Goal: Task Accomplishment & Management: Use online tool/utility

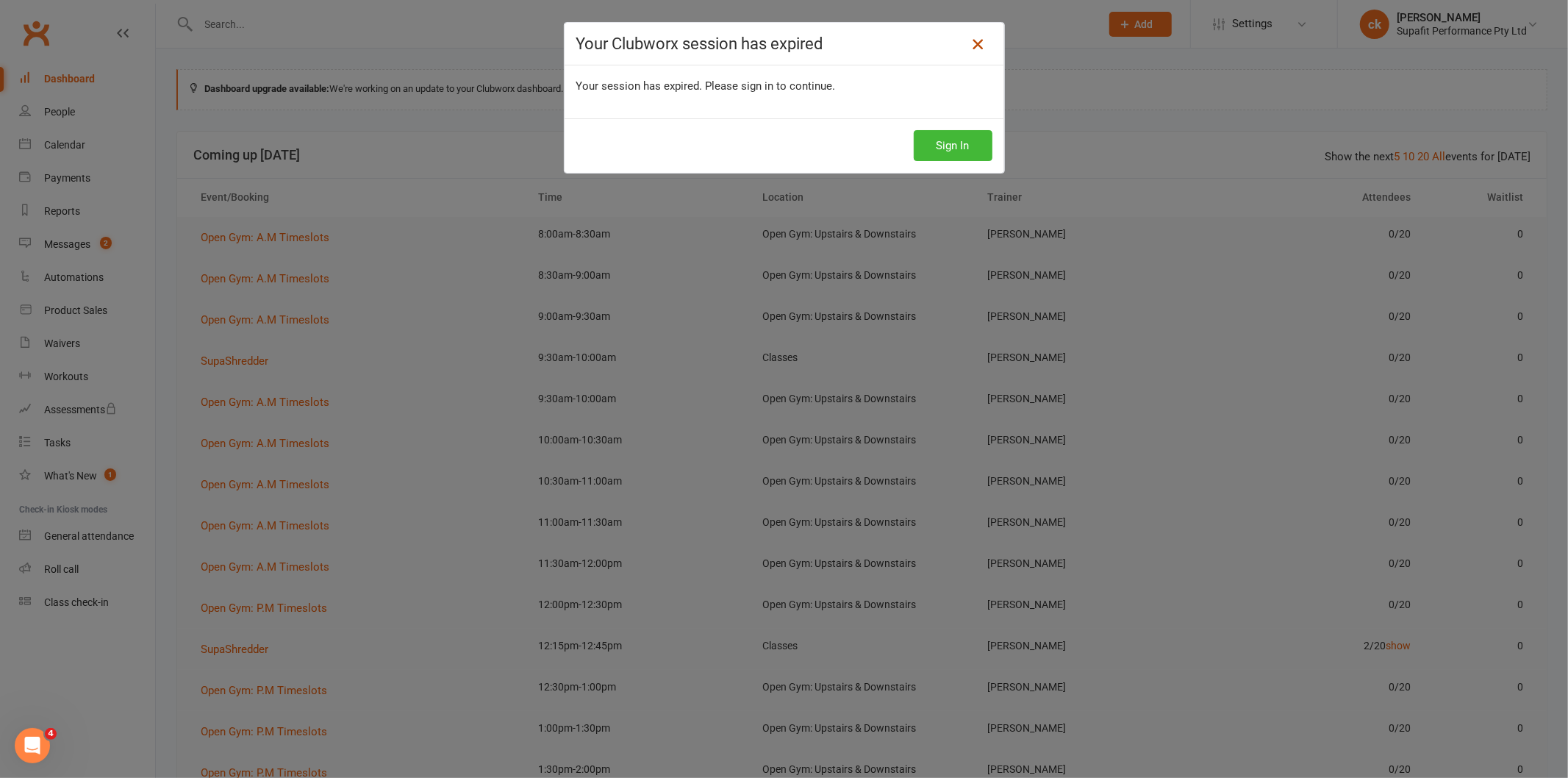
click at [968, 39] on icon at bounding box center [977, 44] width 18 height 18
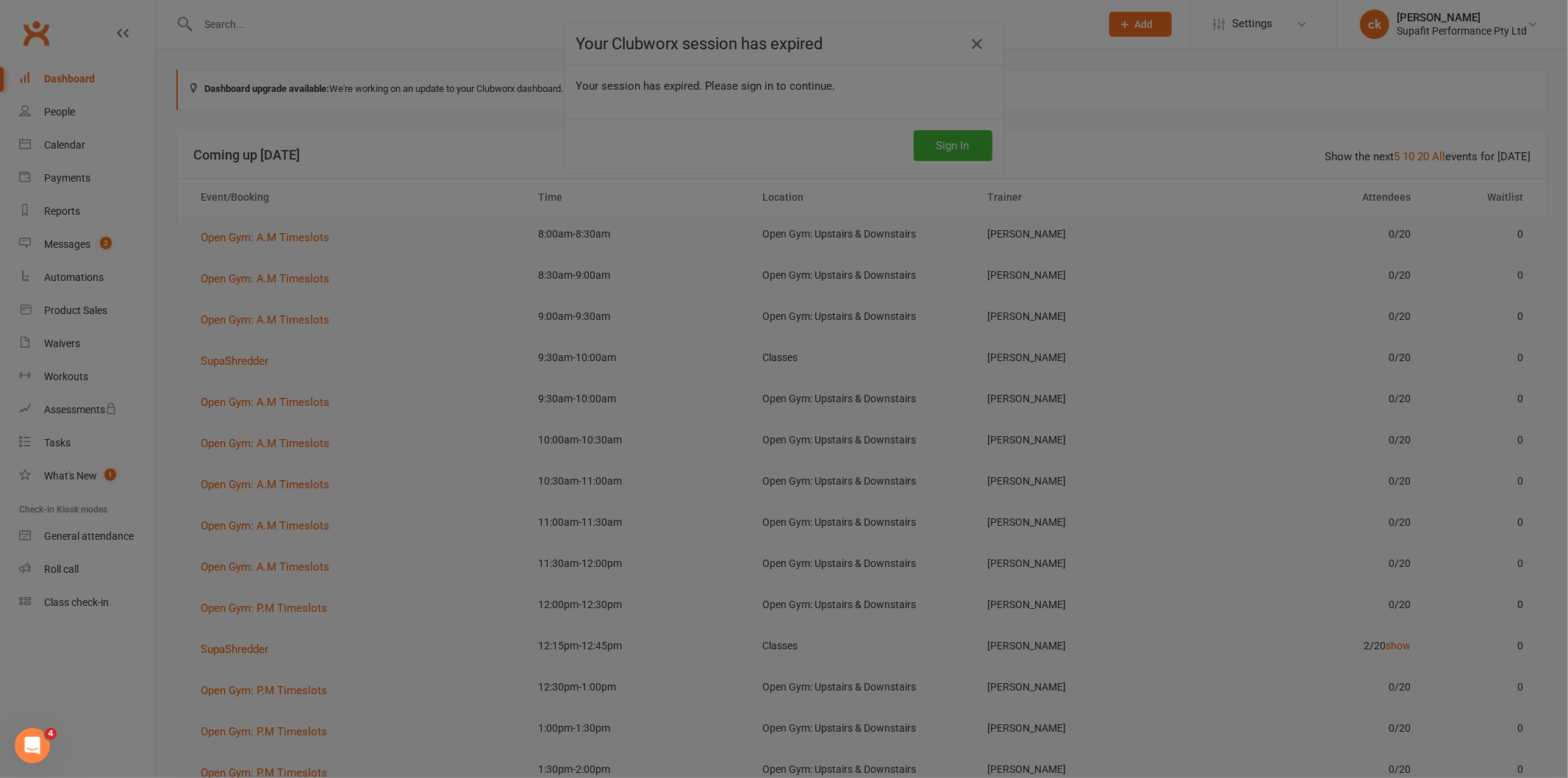
click at [620, 118] on div at bounding box center [784, 389] width 1568 height 778
click at [719, 128] on div at bounding box center [784, 389] width 1568 height 778
click at [453, 152] on div at bounding box center [784, 389] width 1568 height 778
click at [444, 165] on div at bounding box center [784, 389] width 1568 height 778
click at [444, 165] on div at bounding box center [784, 389] width 1568 height 778
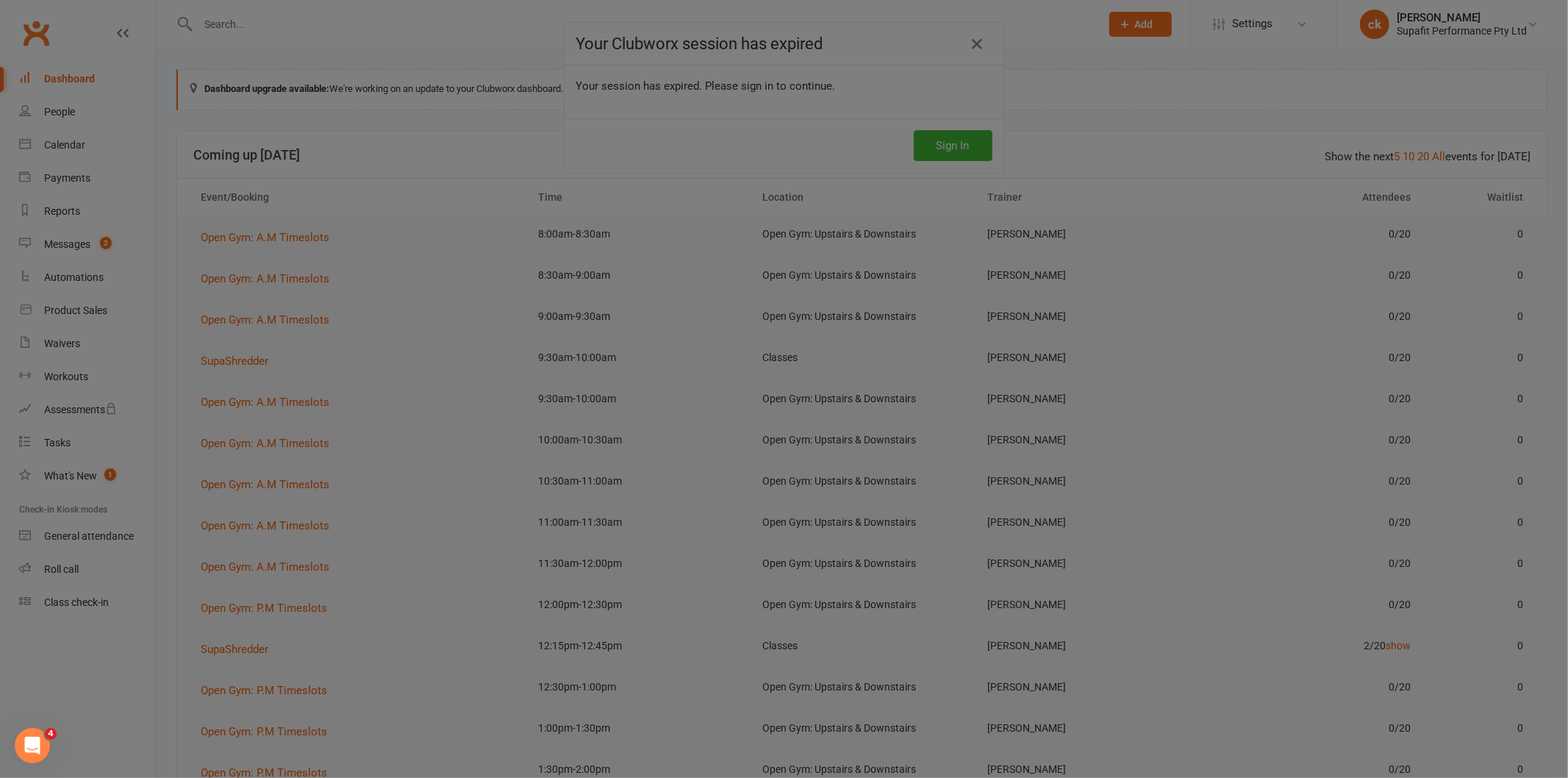
click at [444, 165] on div at bounding box center [784, 389] width 1568 height 778
click at [444, 165] on div at bounding box center [784, 389] width 1568 height 778
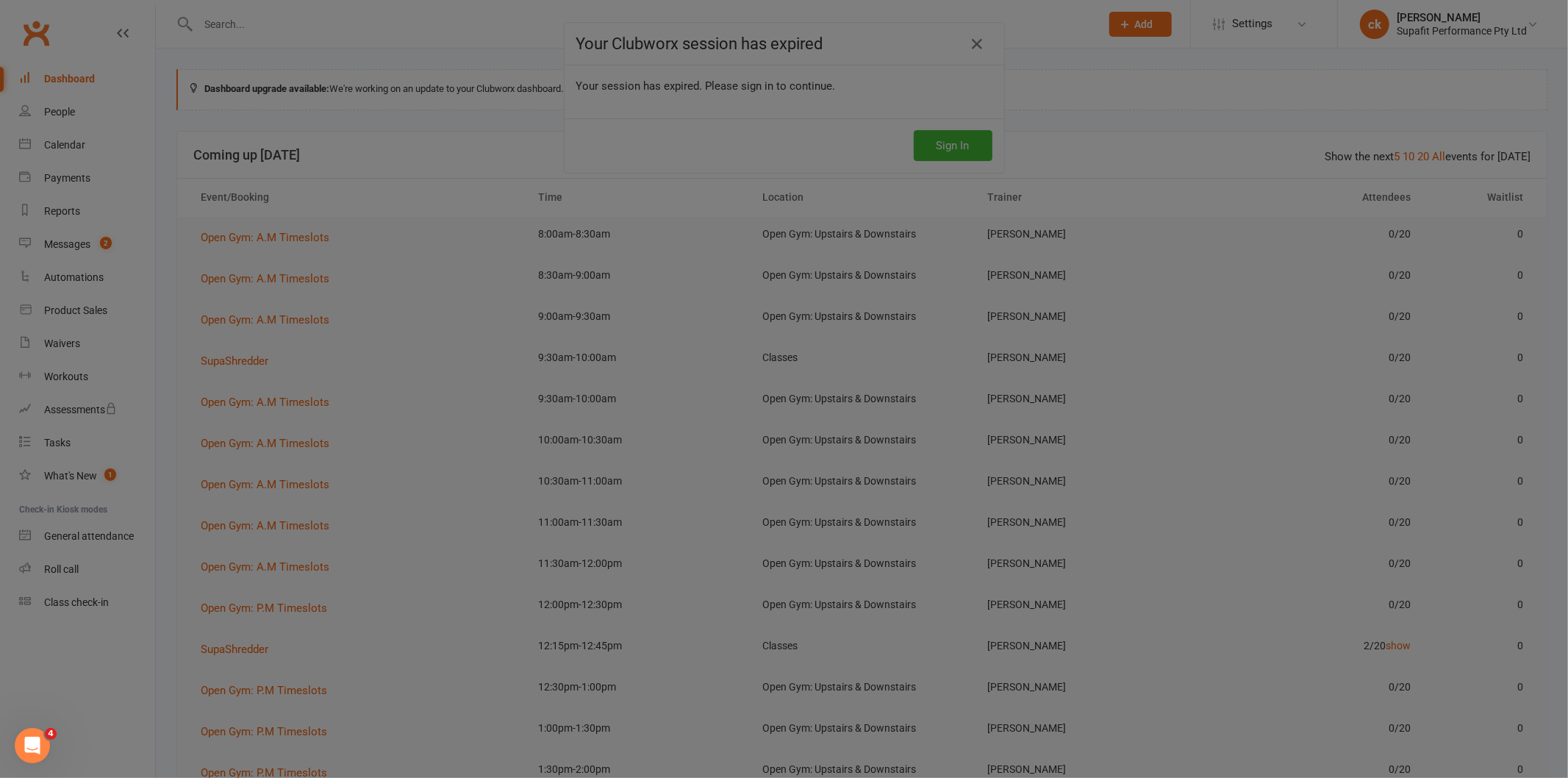
click at [434, 172] on div at bounding box center [784, 389] width 1568 height 778
click at [277, 199] on div at bounding box center [784, 389] width 1568 height 778
click at [972, 48] on div at bounding box center [784, 389] width 1568 height 778
click at [971, 48] on div at bounding box center [784, 389] width 1568 height 778
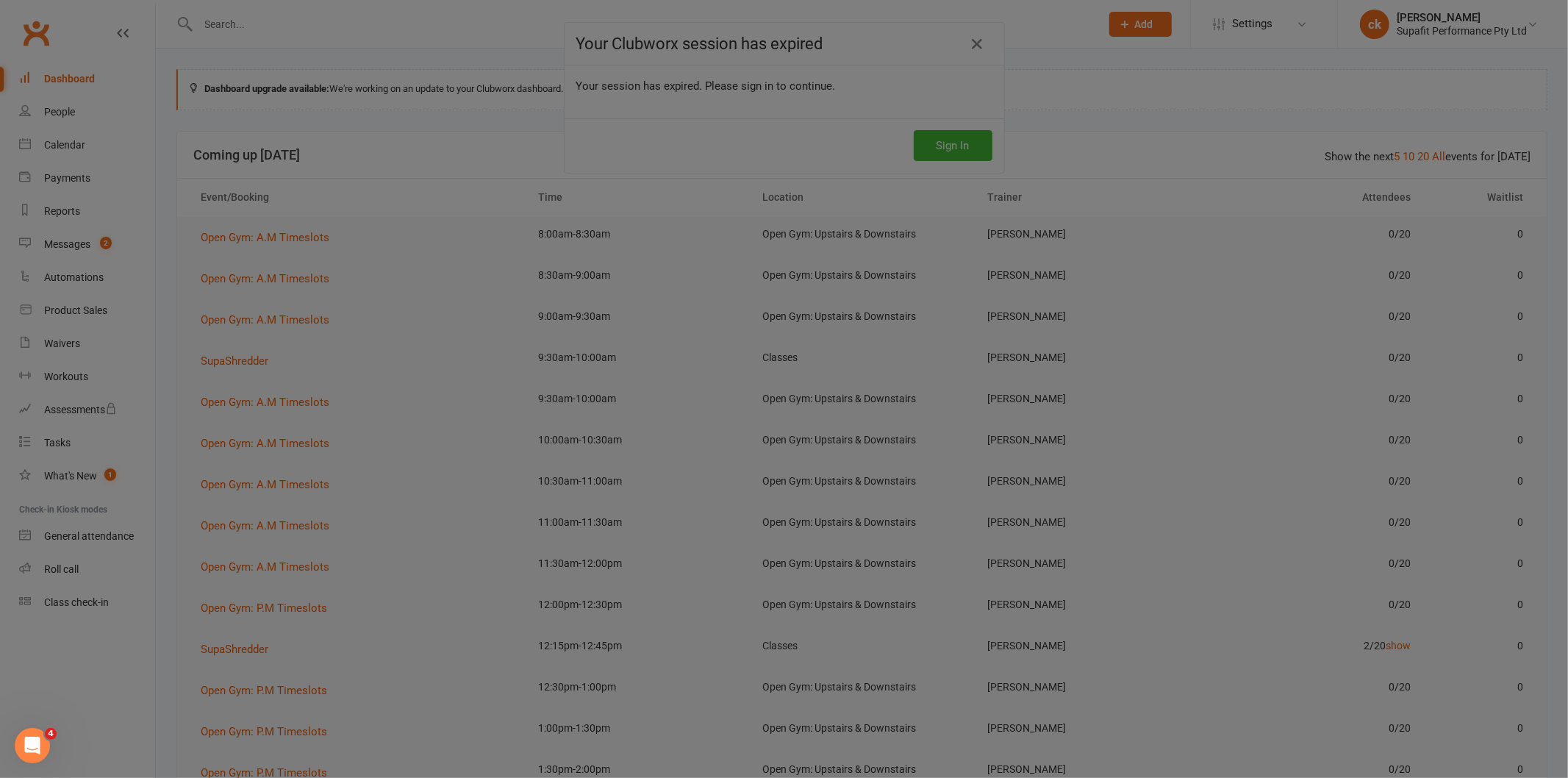
click at [971, 49] on div at bounding box center [784, 389] width 1568 height 778
click at [424, 264] on div at bounding box center [784, 389] width 1568 height 778
click at [423, 256] on div at bounding box center [784, 389] width 1568 height 778
drag, startPoint x: 427, startPoint y: 253, endPoint x: 599, endPoint y: 210, distance: 177.3
click at [437, 258] on div at bounding box center [784, 389] width 1568 height 778
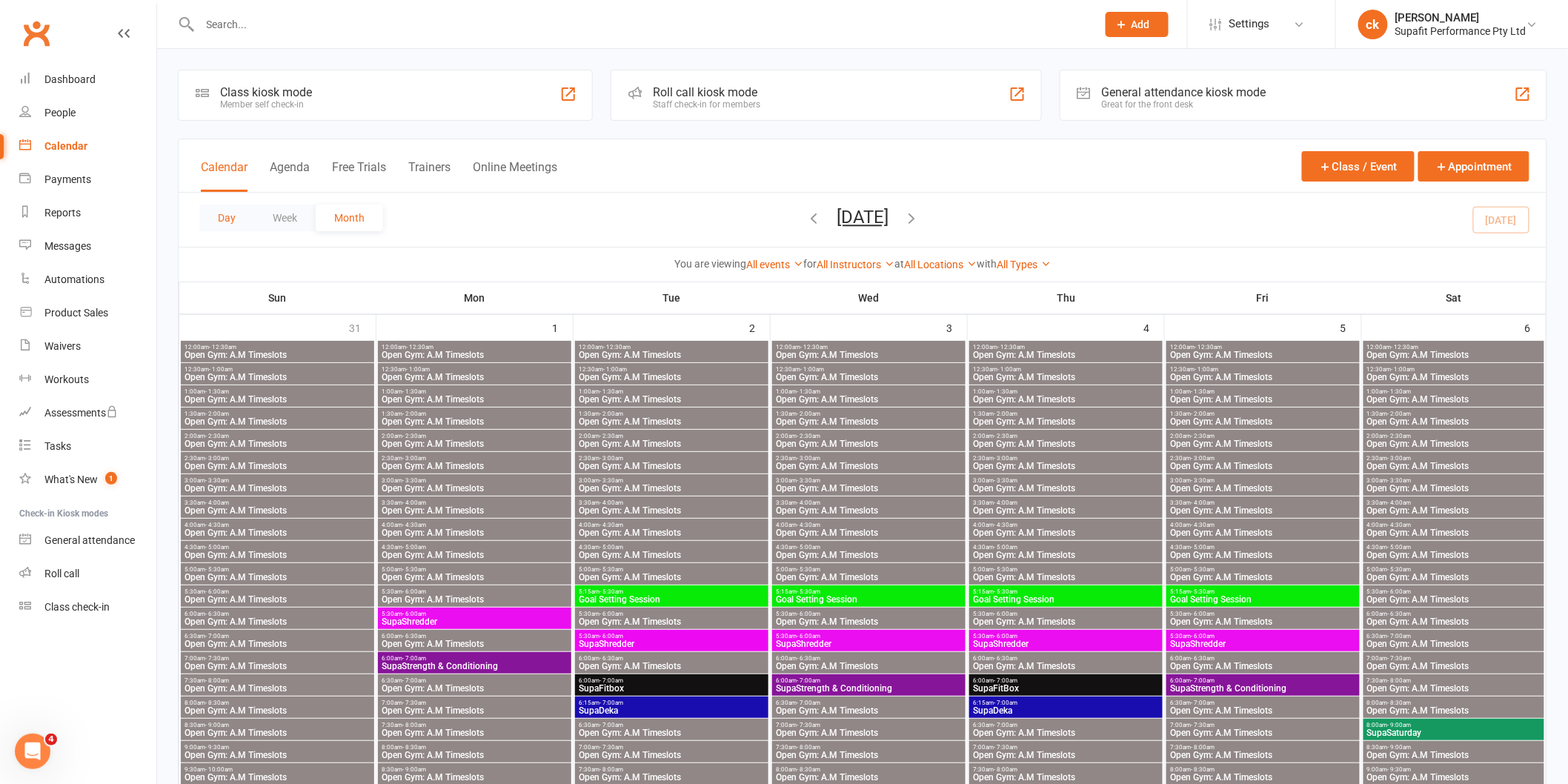
click at [236, 211] on button "Day" at bounding box center [226, 218] width 55 height 26
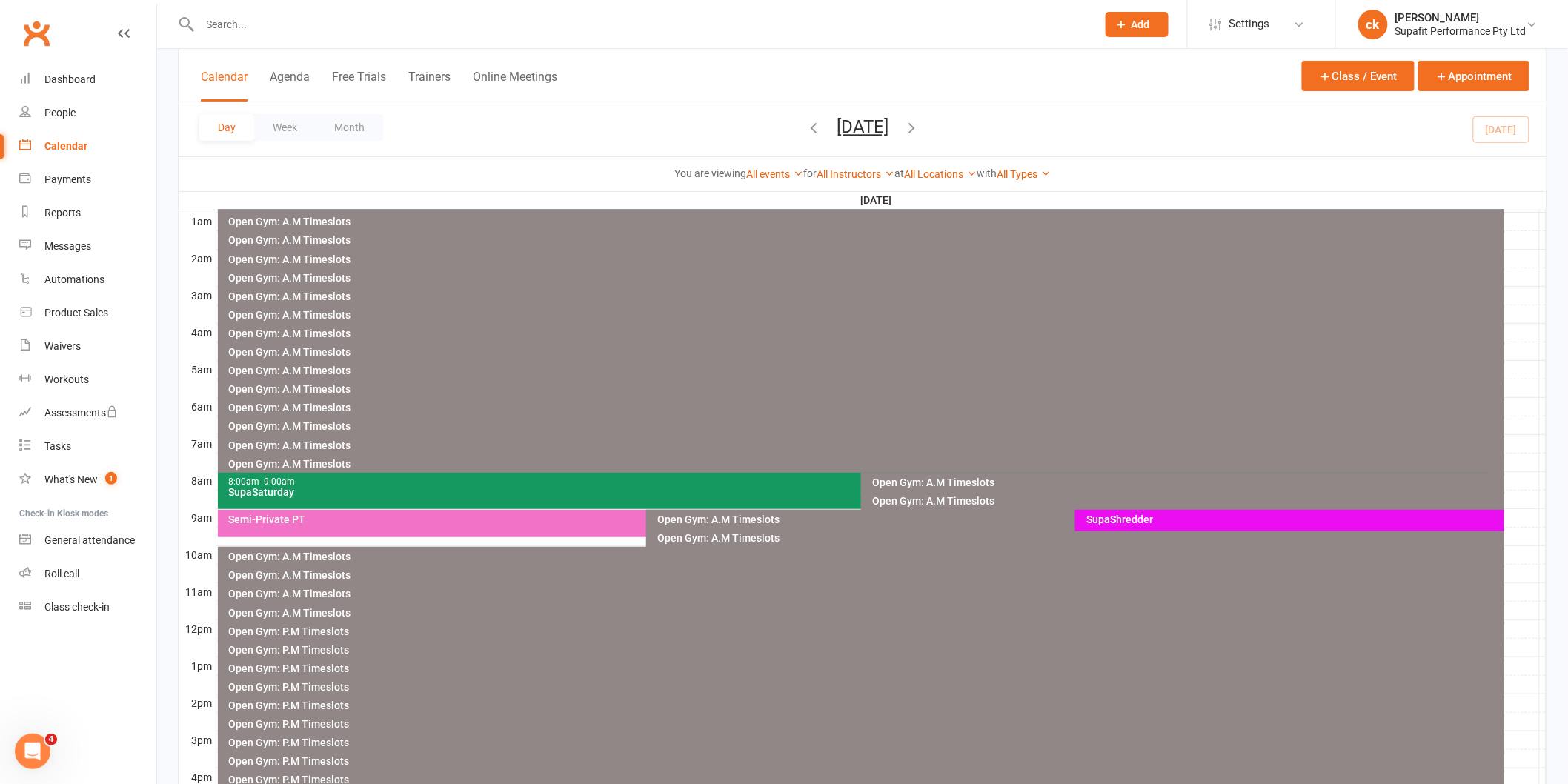
scroll to position [164, 0]
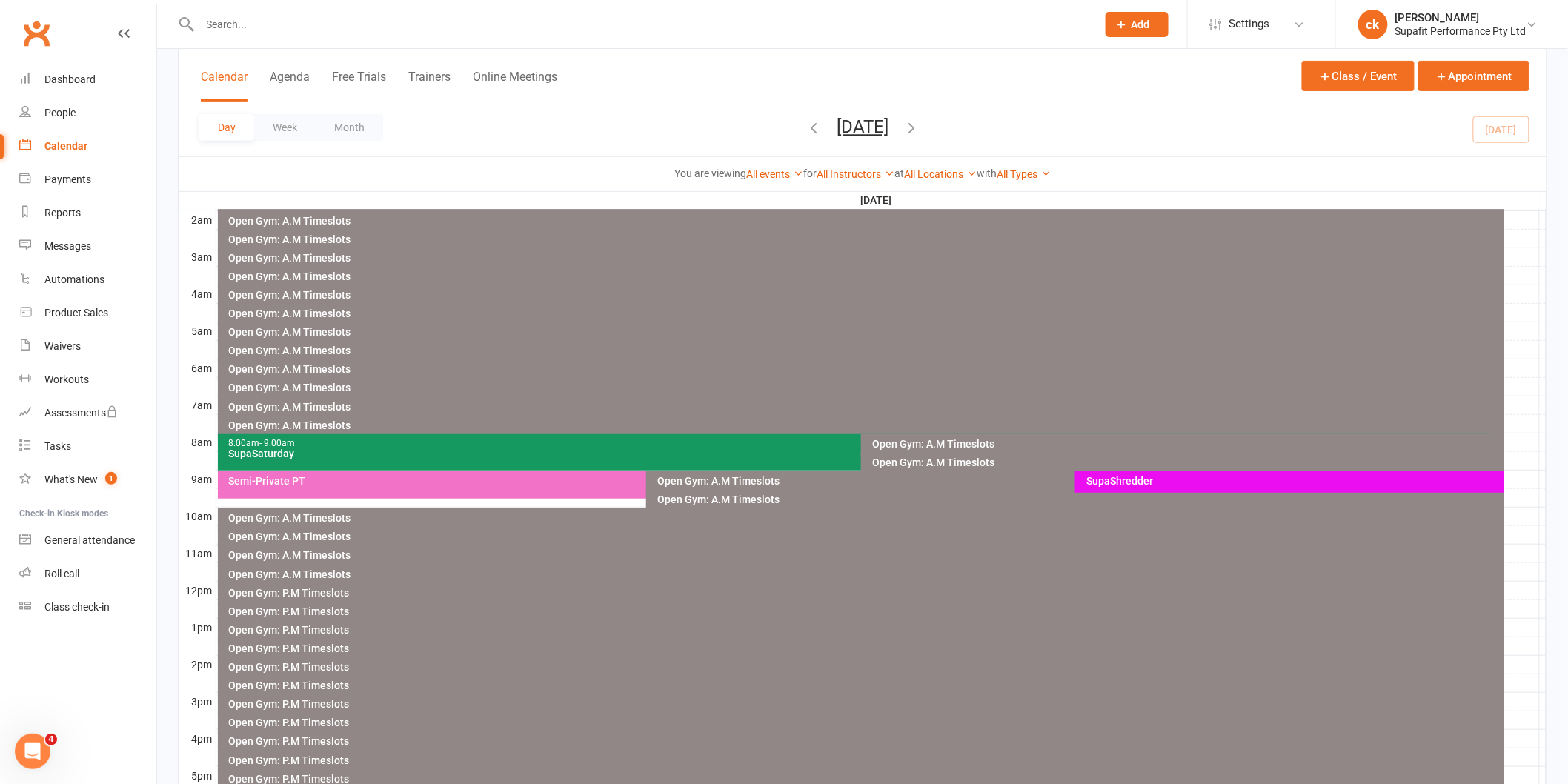
click at [375, 438] on div "8:00am - 9:00am" at bounding box center [858, 443] width 1260 height 9
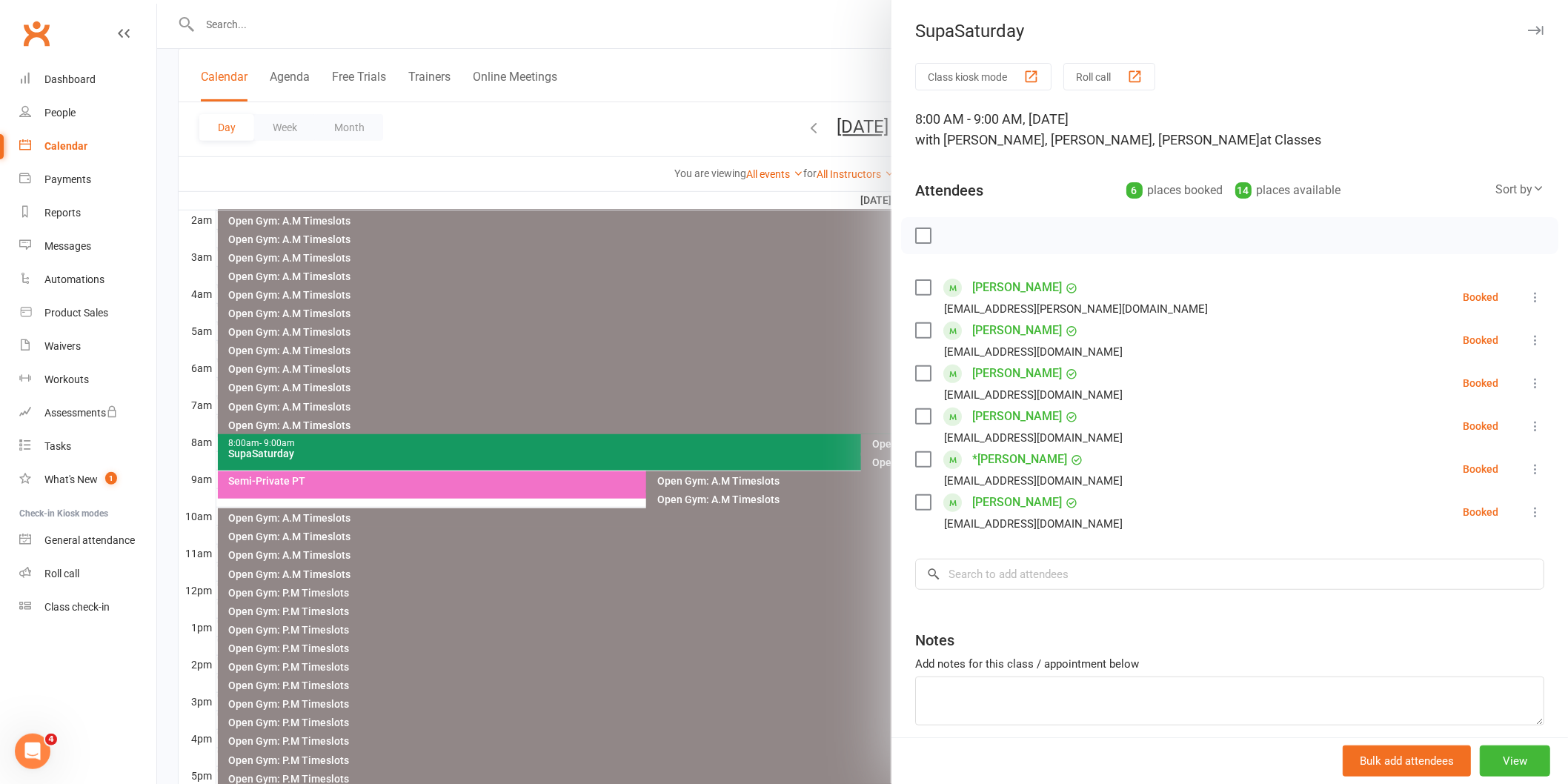
click at [918, 292] on label at bounding box center [922, 287] width 15 height 15
click at [915, 512] on div "[PERSON_NAME] [EMAIL_ADDRESS][DOMAIN_NAME]" at bounding box center [1022, 511] width 213 height 43
click at [916, 500] on label at bounding box center [922, 502] width 15 height 15
click at [907, 465] on div "Class kiosk mode Roll call 8:00 AM - 9:00 AM, [DATE] with [PERSON_NAME], [PERSO…" at bounding box center [1229, 431] width 677 height 736
click at [922, 462] on label at bounding box center [922, 459] width 15 height 15
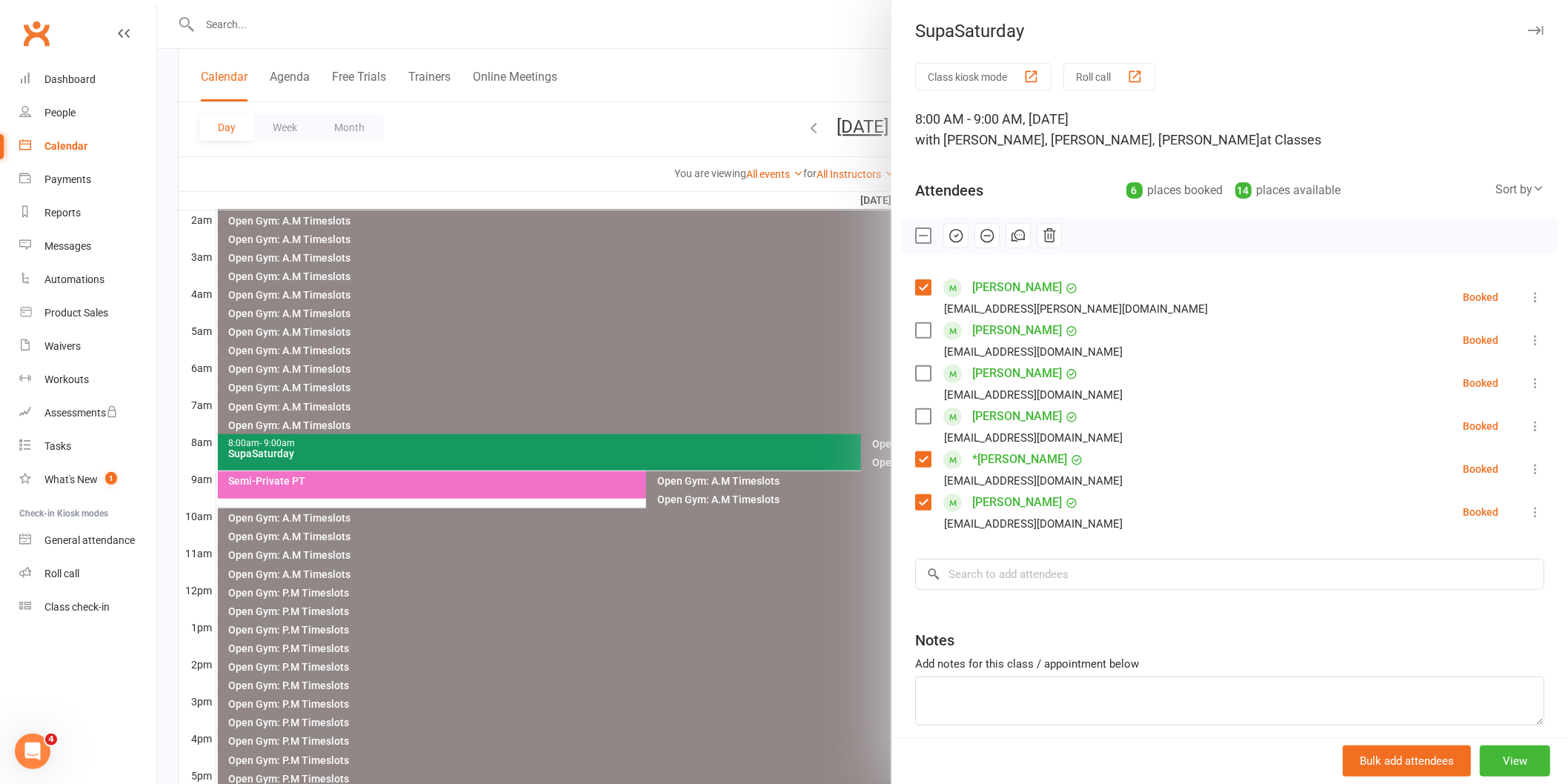
click at [915, 329] on label at bounding box center [922, 330] width 15 height 15
click at [921, 373] on label at bounding box center [922, 373] width 15 height 15
click at [1139, 586] on input "search" at bounding box center [1230, 574] width 629 height 31
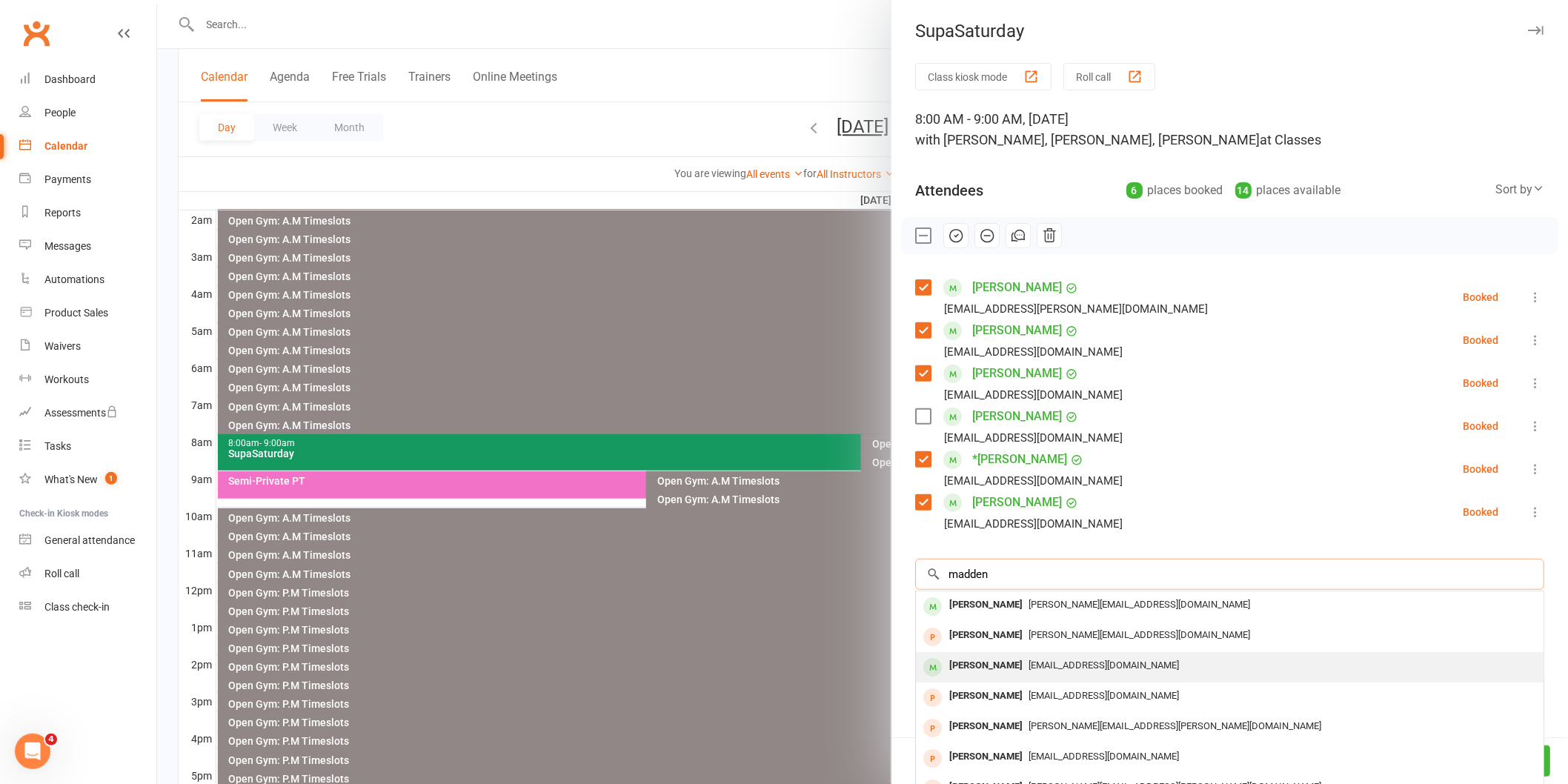
type input "madden"
click at [1039, 656] on div "[EMAIL_ADDRESS][DOMAIN_NAME]" at bounding box center [1230, 665] width 616 height 22
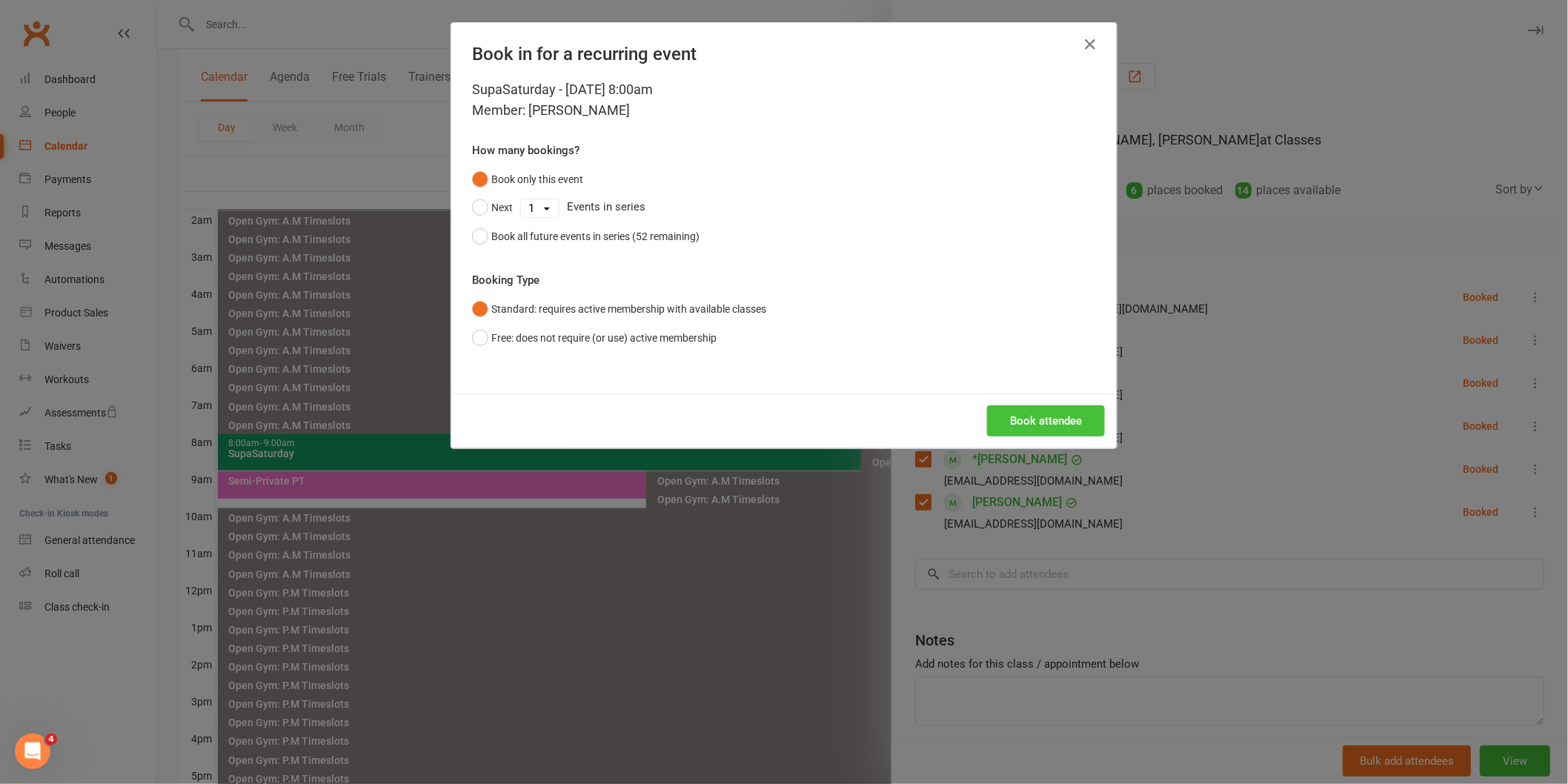
click at [1039, 431] on button "Book attendee" at bounding box center [1046, 421] width 118 height 31
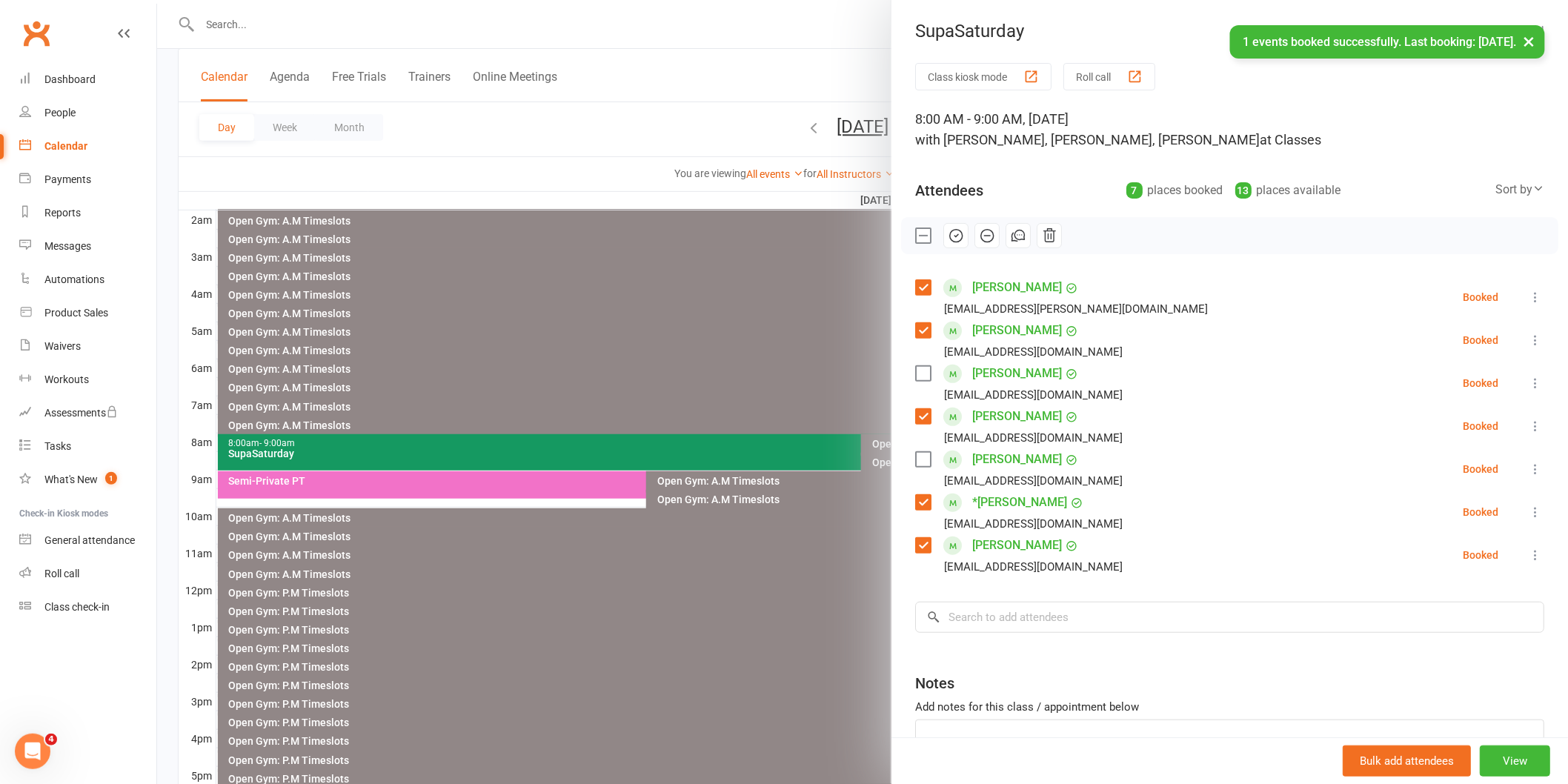
click at [922, 368] on label at bounding box center [922, 373] width 15 height 15
click at [1018, 616] on input "search" at bounding box center [1230, 617] width 629 height 31
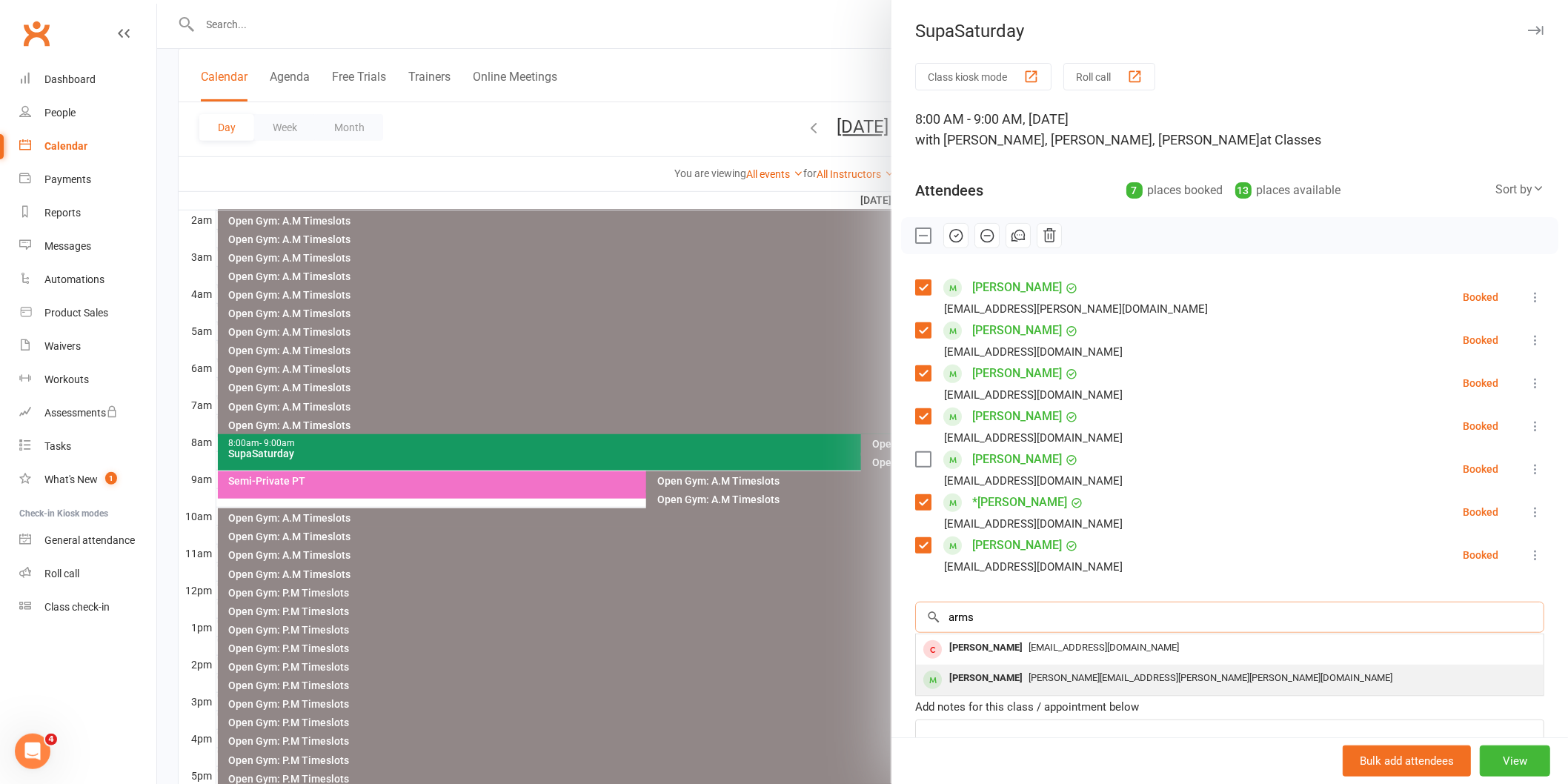
type input "arms"
click at [1041, 680] on span "[PERSON_NAME][EMAIL_ADDRESS][PERSON_NAME][PERSON_NAME][DOMAIN_NAME]" at bounding box center [1210, 677] width 364 height 11
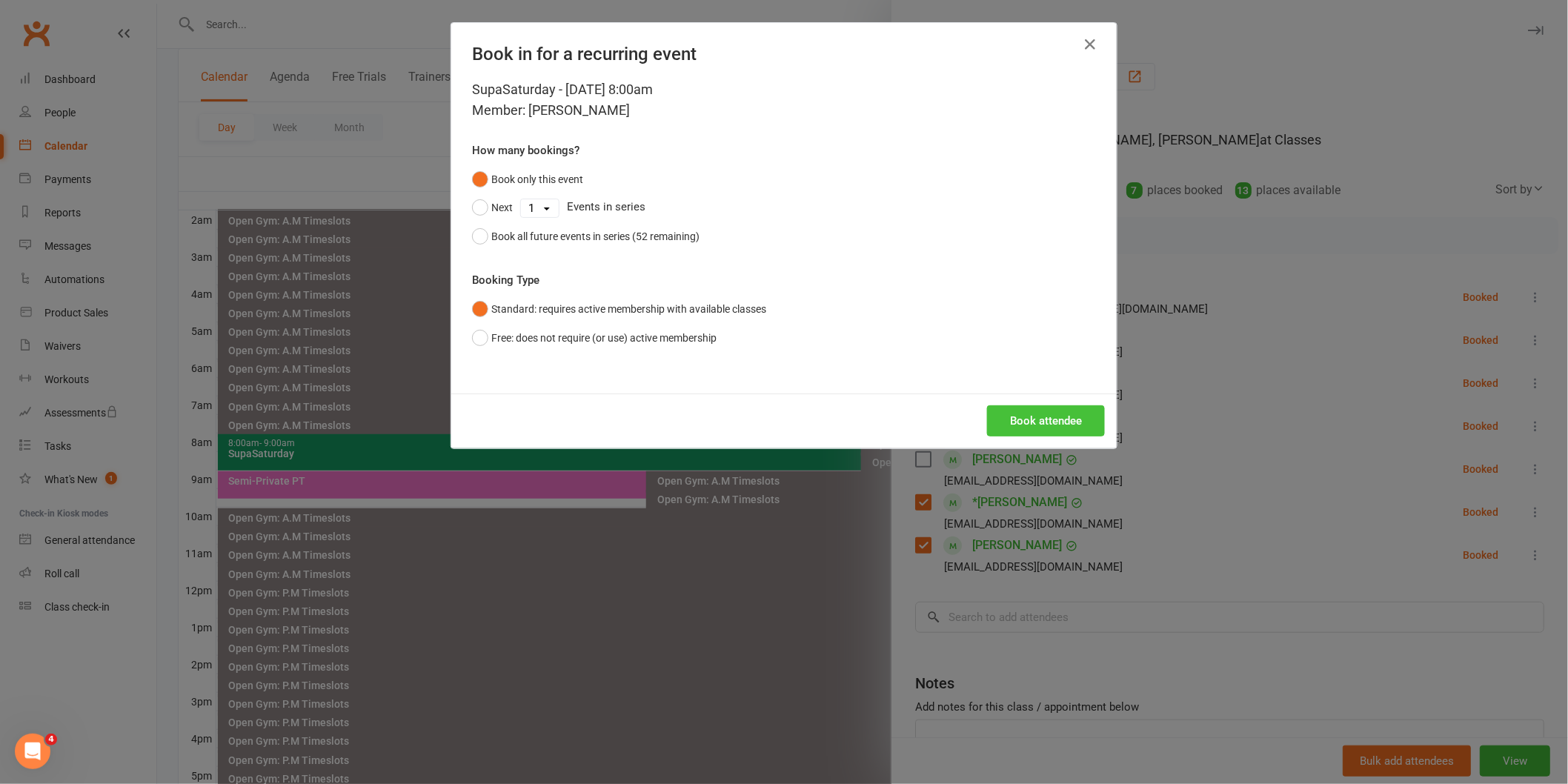
click at [1046, 424] on button "Book attendee" at bounding box center [1046, 421] width 118 height 31
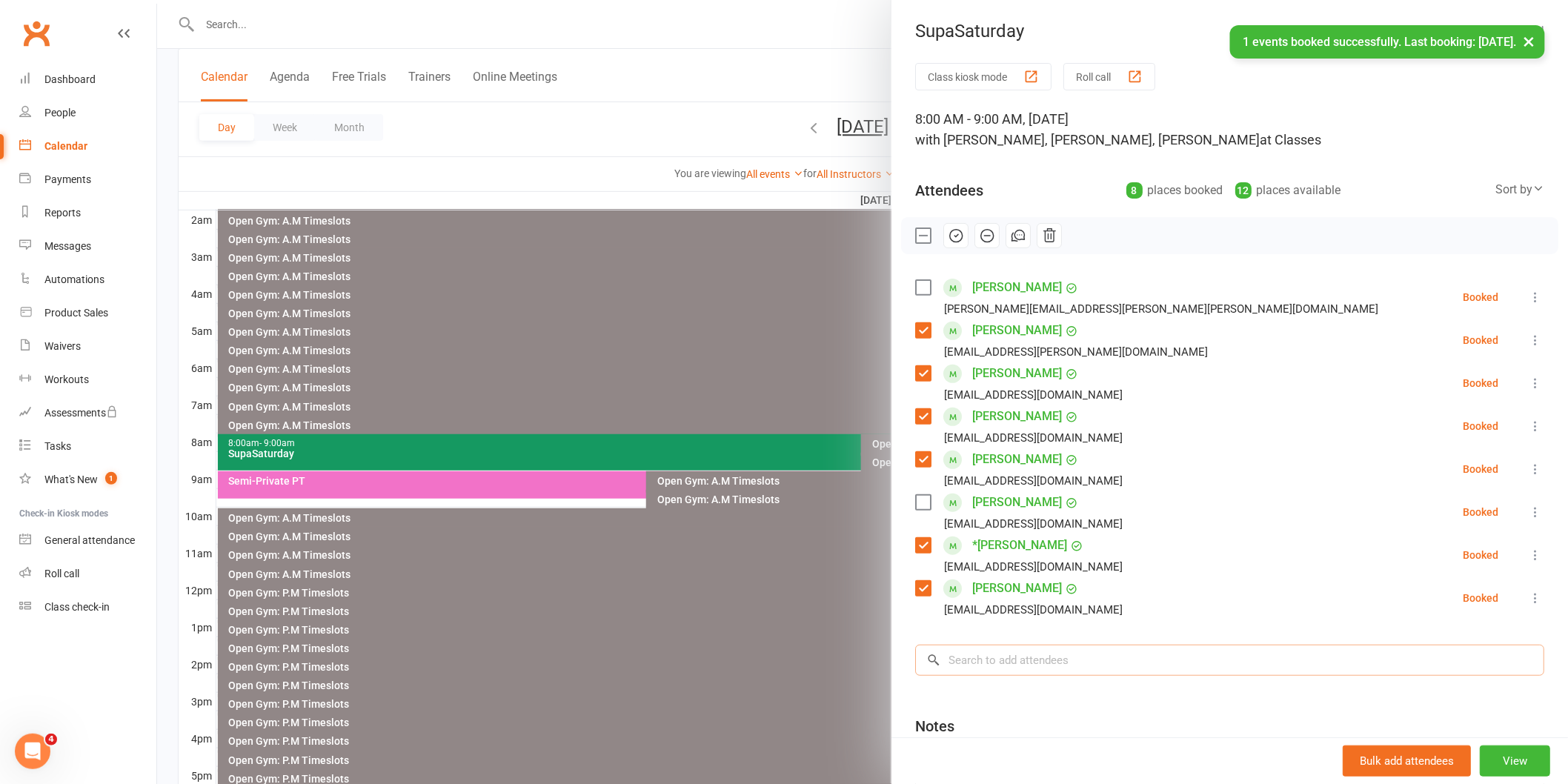
click at [1018, 659] on input "search" at bounding box center [1230, 660] width 629 height 31
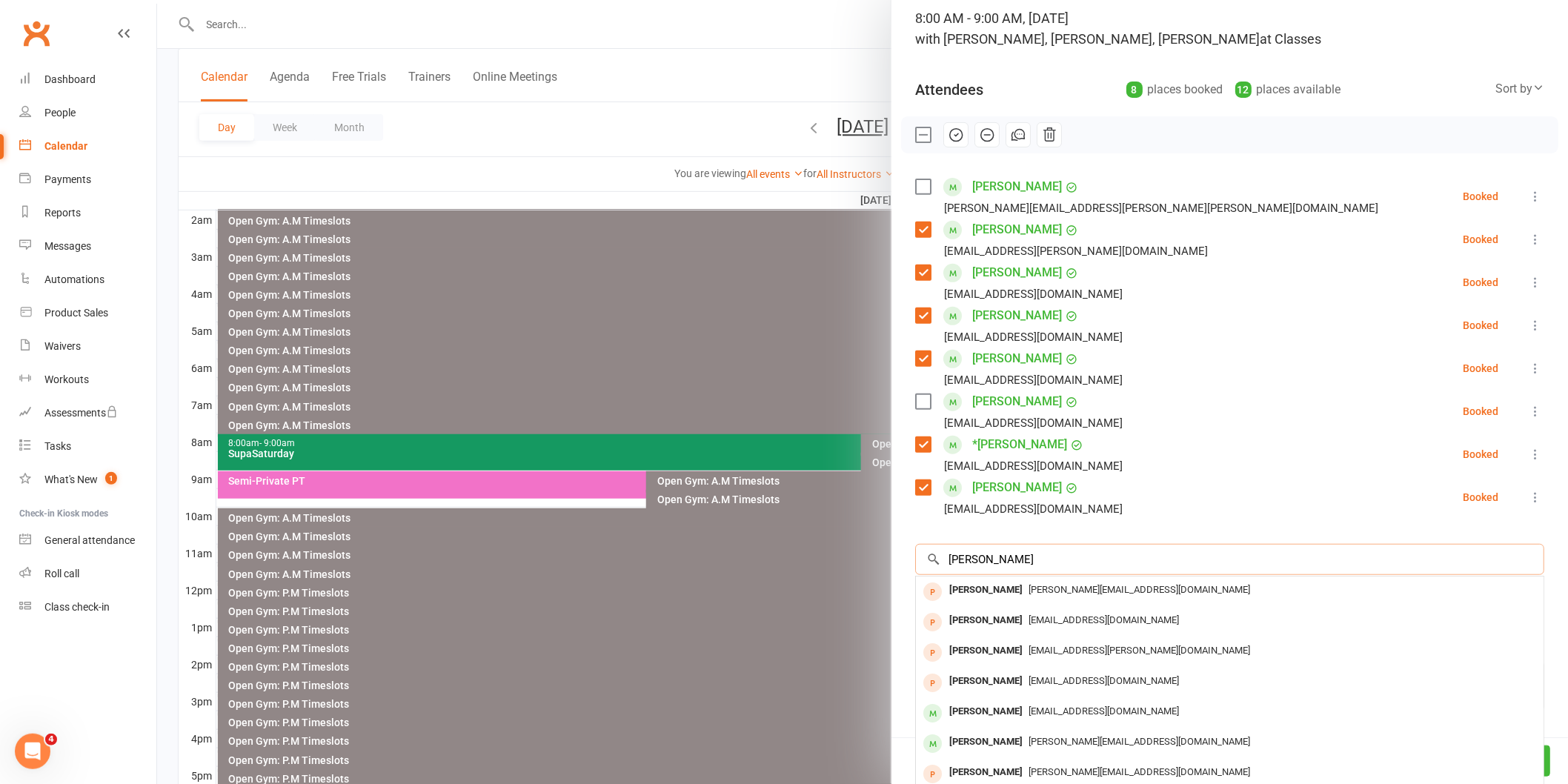
scroll to position [148, 0]
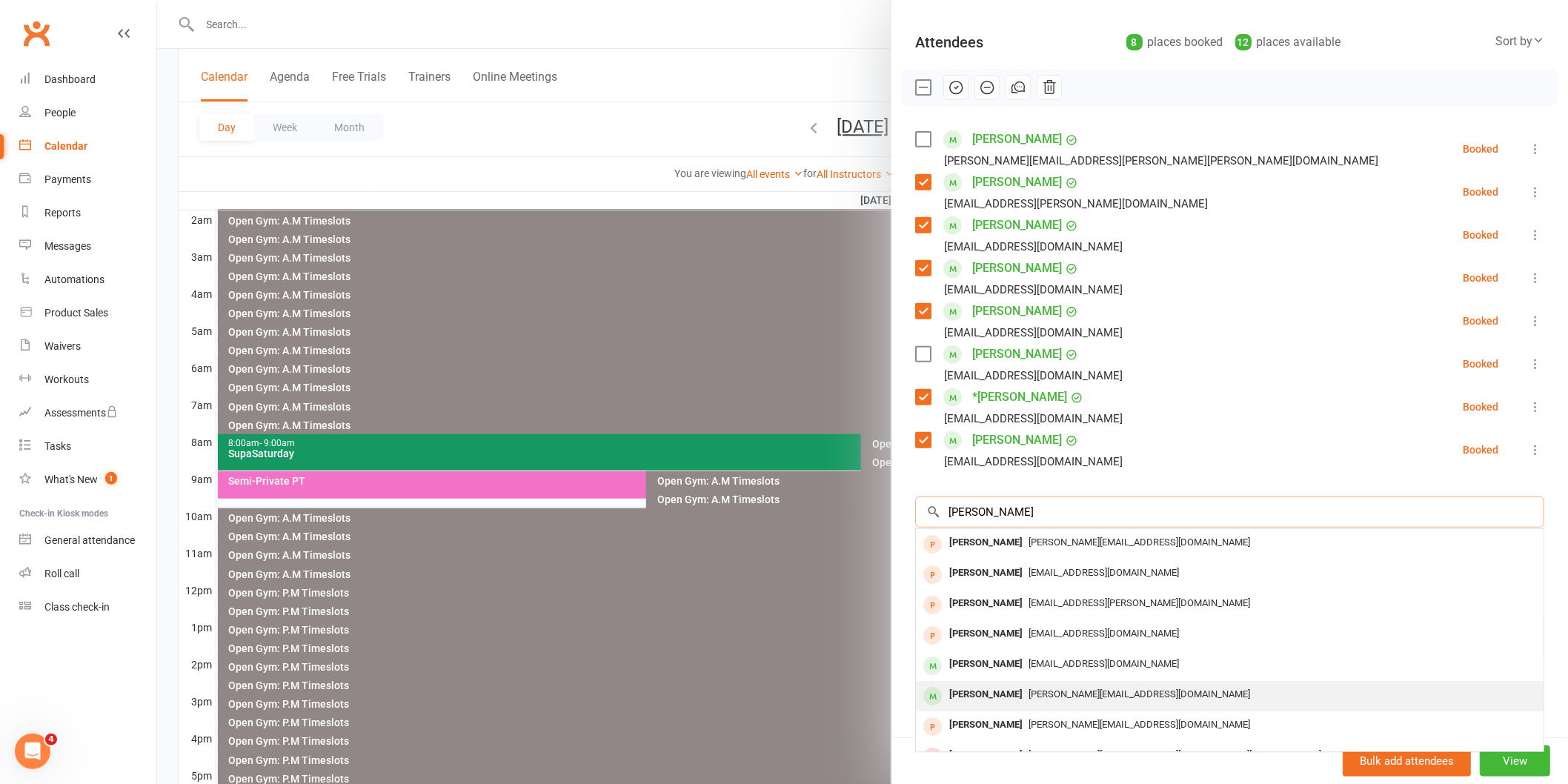
type input "[PERSON_NAME]"
click at [989, 686] on div "[PERSON_NAME]" at bounding box center [986, 695] width 85 height 22
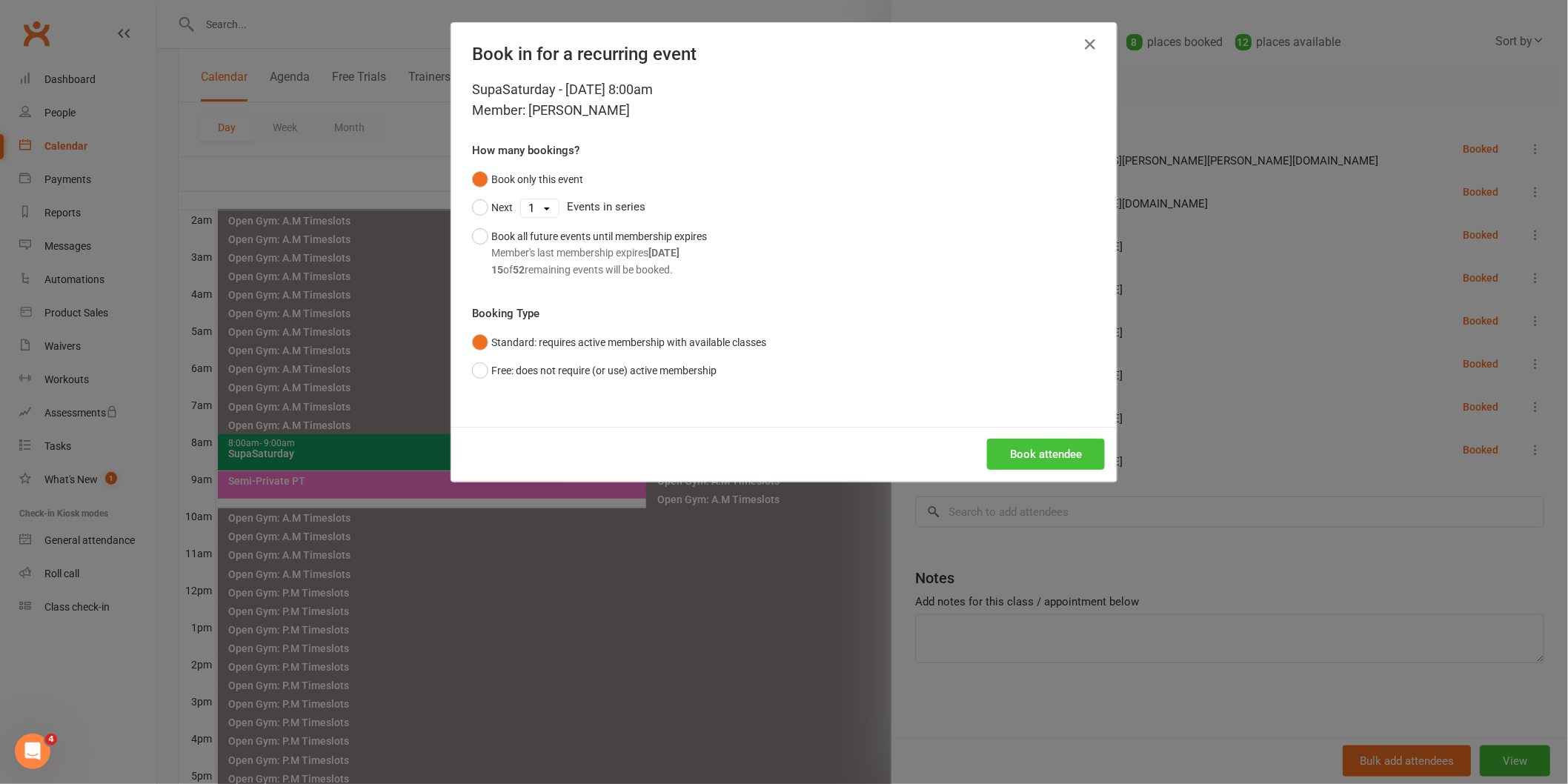
click at [1039, 445] on button "Book attendee" at bounding box center [1046, 454] width 118 height 31
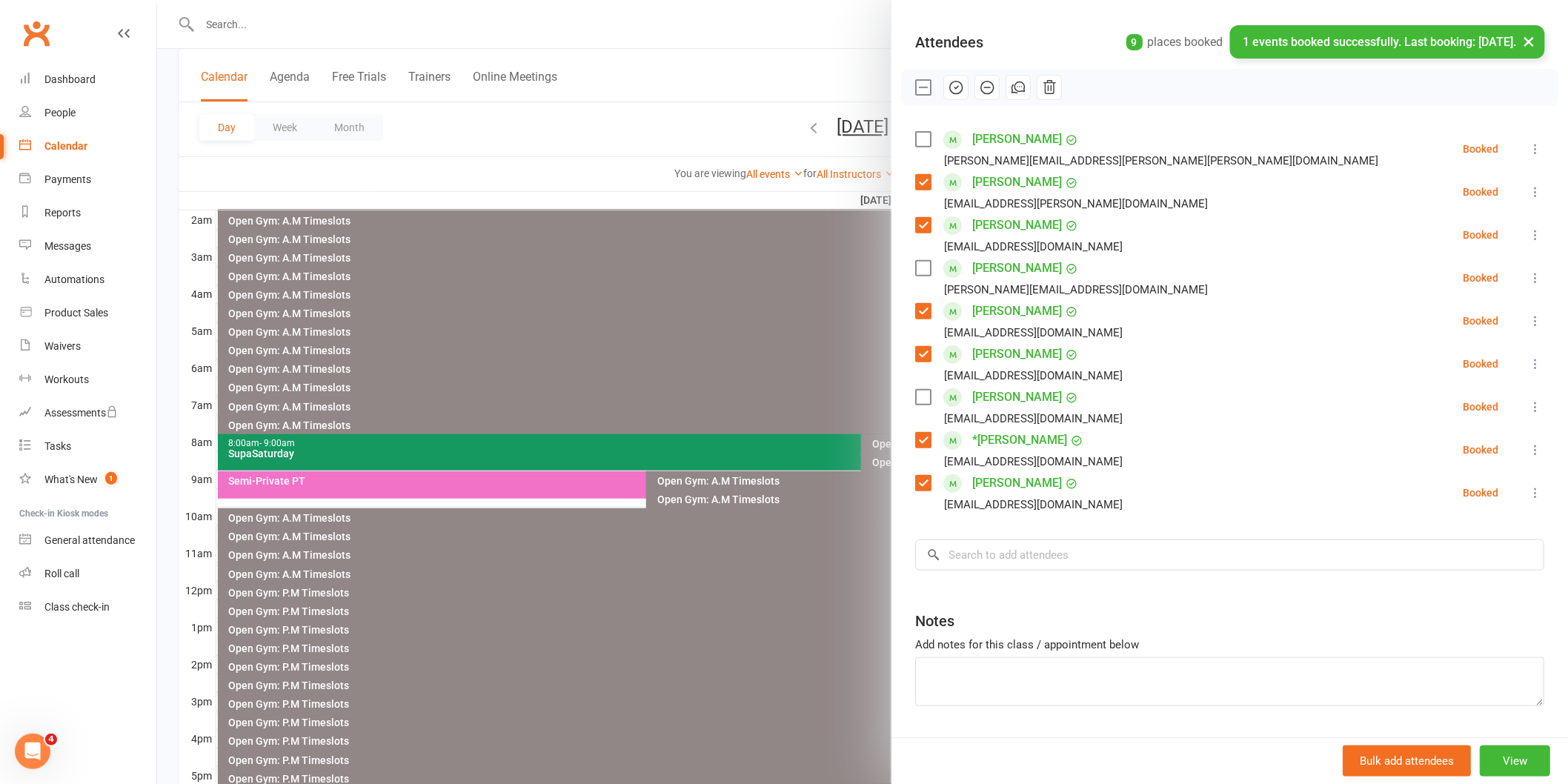
click at [919, 265] on label at bounding box center [922, 268] width 15 height 15
click at [915, 138] on label at bounding box center [922, 139] width 15 height 15
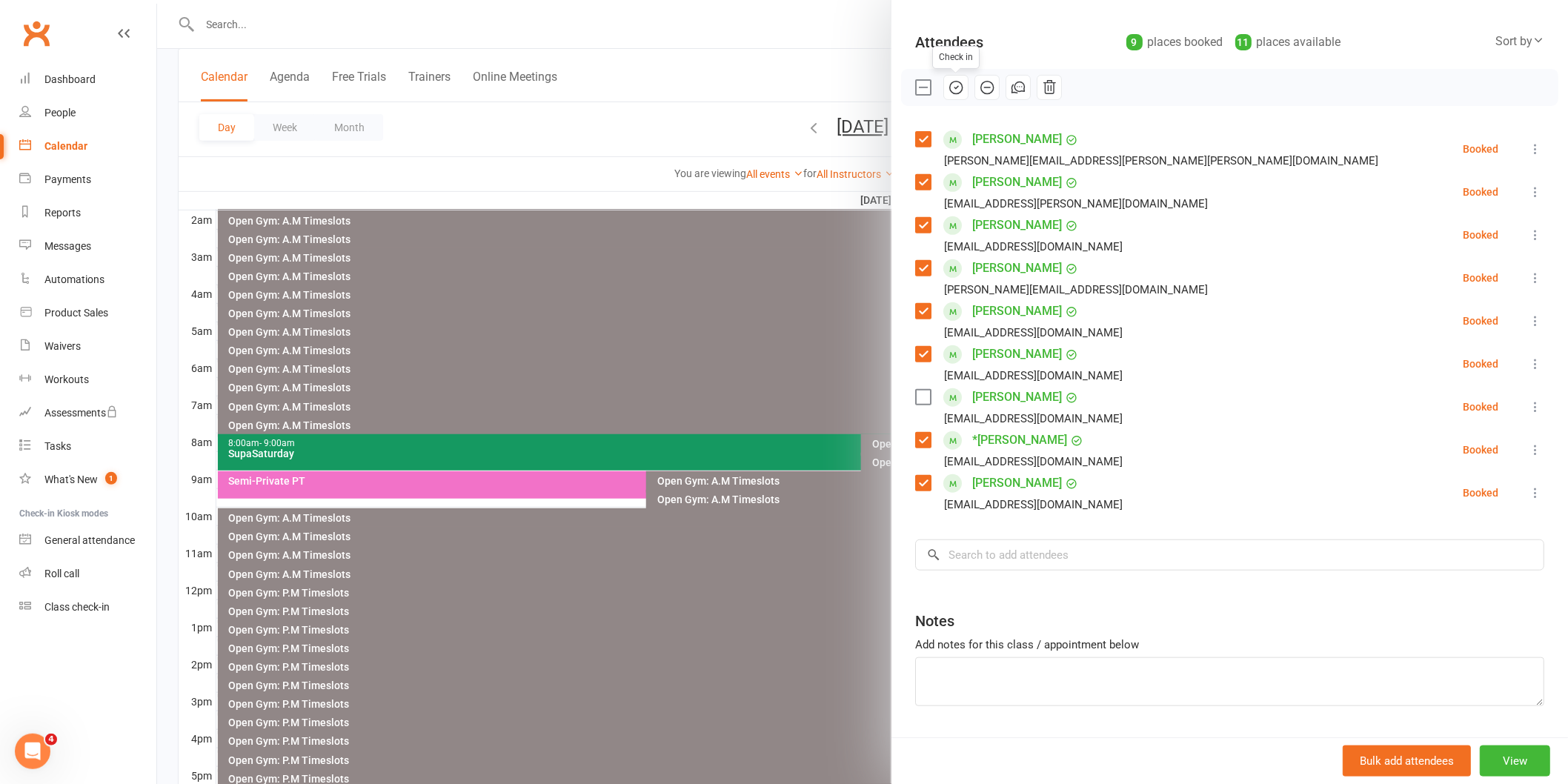
click at [953, 84] on icon "button" at bounding box center [956, 87] width 16 height 16
click at [784, 308] on div at bounding box center [863, 392] width 1411 height 784
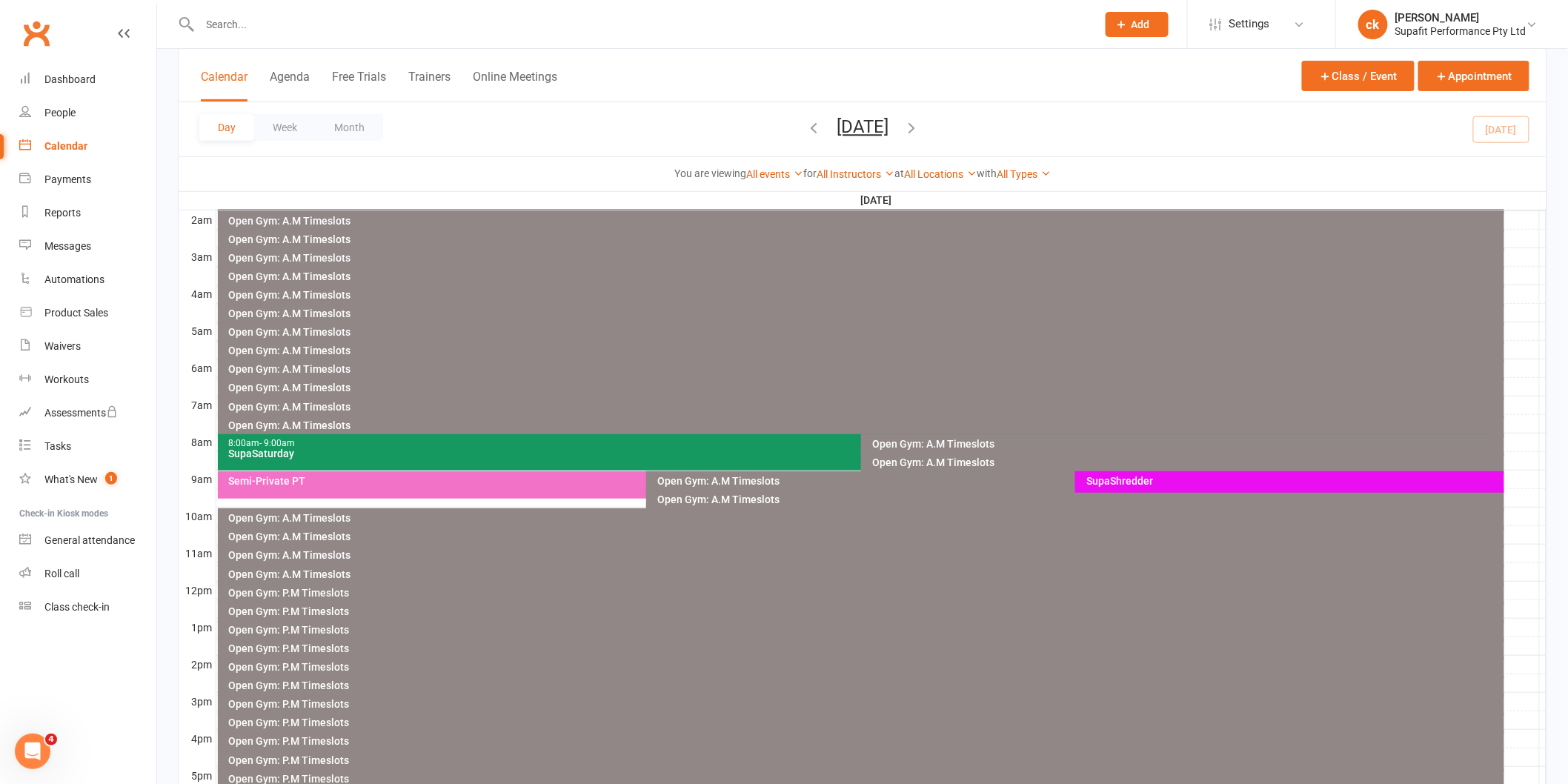
click at [795, 294] on div at bounding box center [863, 392] width 1411 height 784
click at [364, 445] on div "8:00am - 9:00am" at bounding box center [858, 443] width 1260 height 9
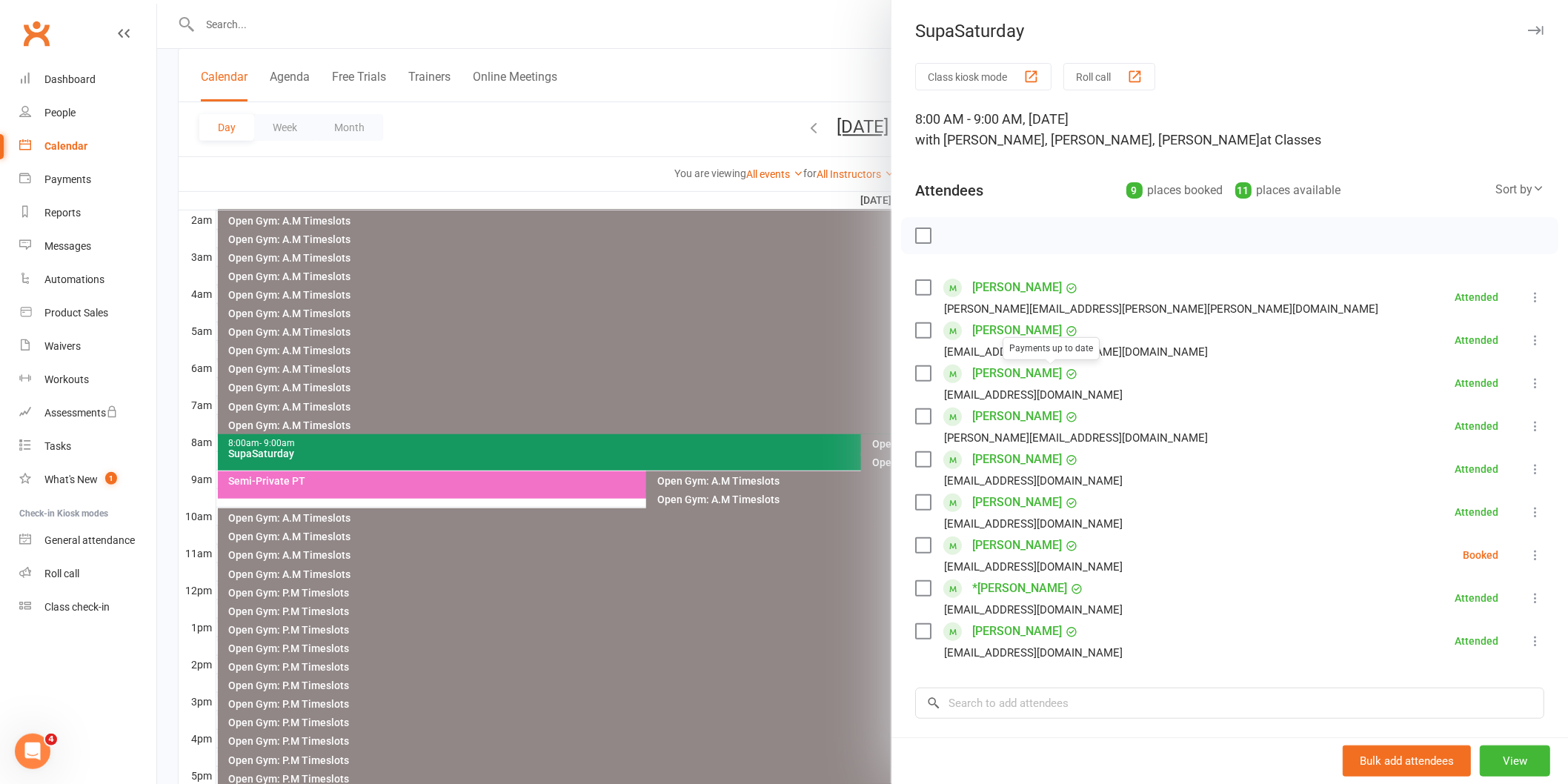
scroll to position [82, 0]
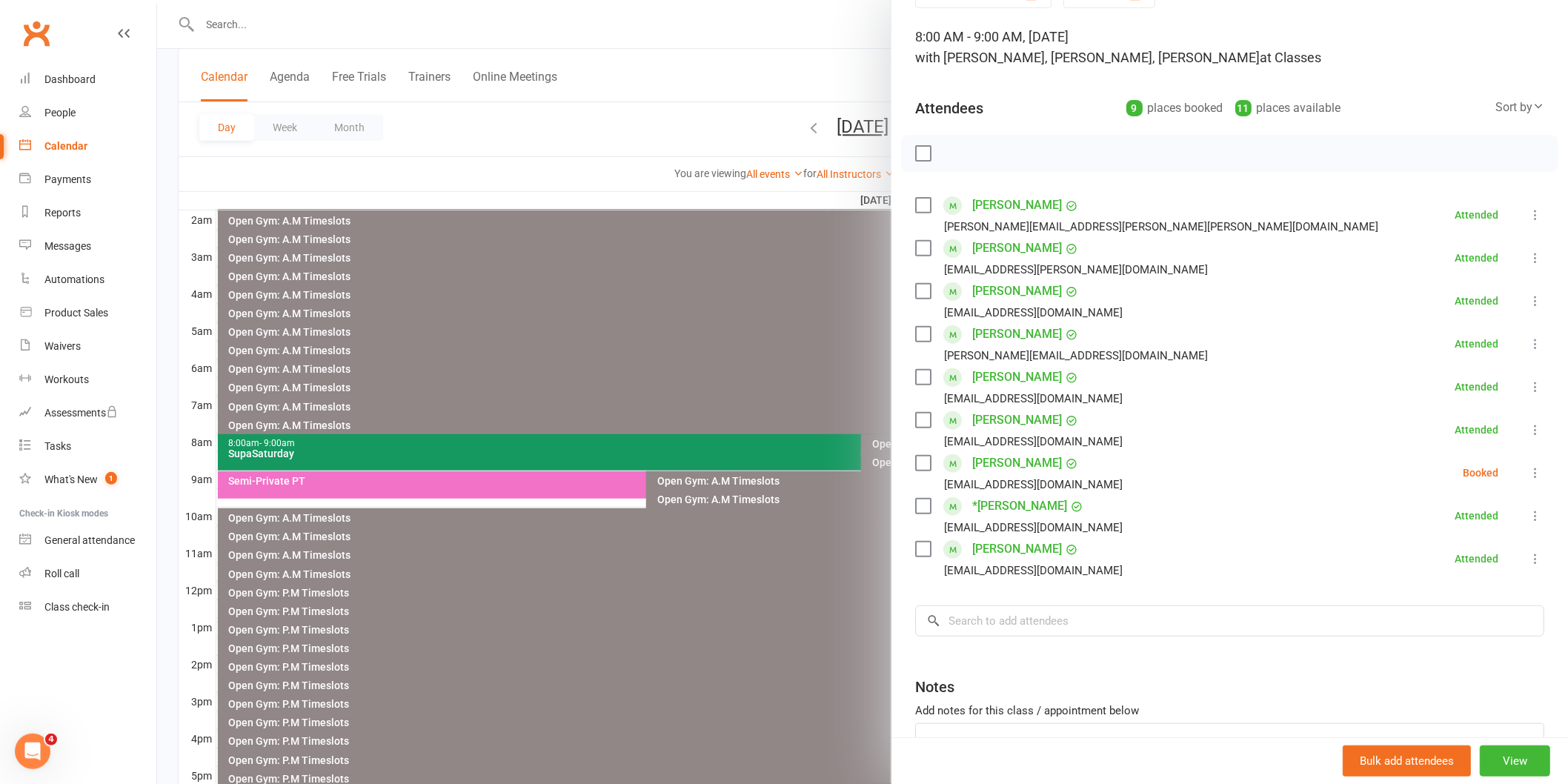
click at [919, 458] on label at bounding box center [922, 462] width 15 height 15
click at [948, 152] on icon "button" at bounding box center [956, 153] width 16 height 16
click at [763, 357] on div at bounding box center [863, 392] width 1411 height 784
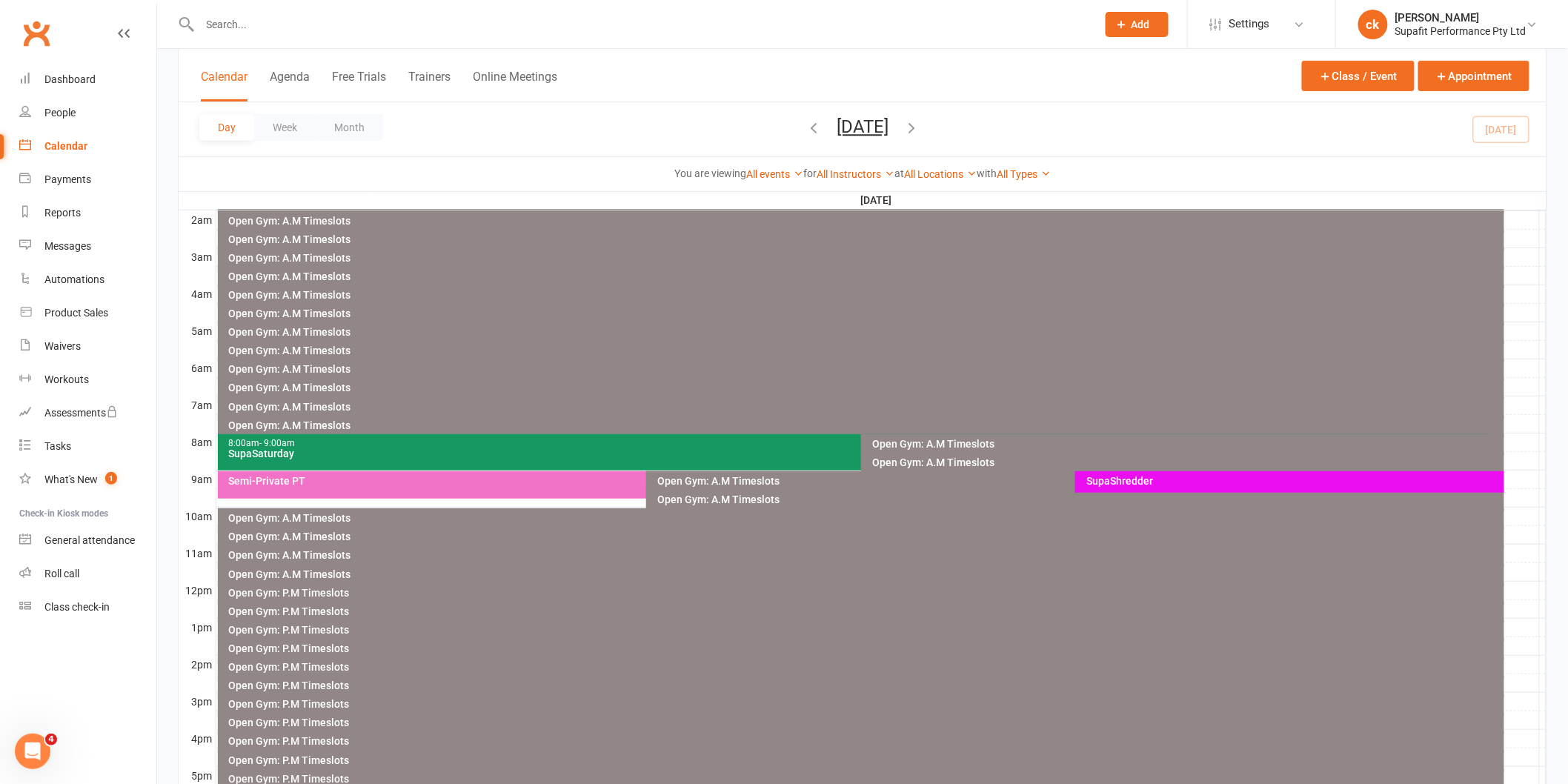
drag, startPoint x: 741, startPoint y: 427, endPoint x: 741, endPoint y: 439, distance: 12.0
click at [178, 136] on div "Open Gym: A.M Timeslots Open Gym: A.M Timeslots Open Gym: A.M Timeslots Open Gy…" at bounding box center [178, 136] width 0 height 0
click at [732, 432] on div "Open Gym: A.M Timeslots" at bounding box center [861, 426] width 1287 height 22
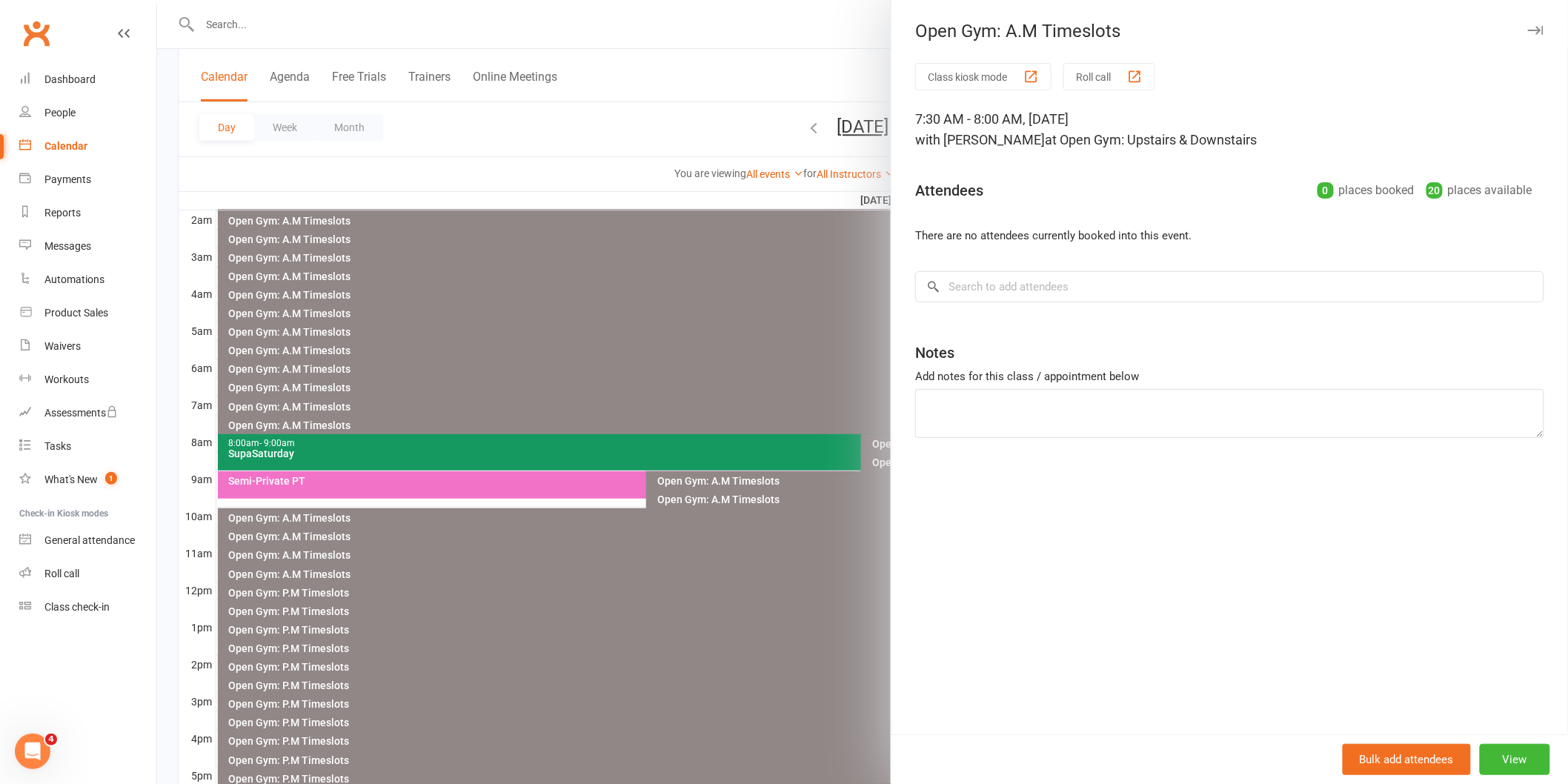
click at [719, 407] on div at bounding box center [863, 392] width 1411 height 784
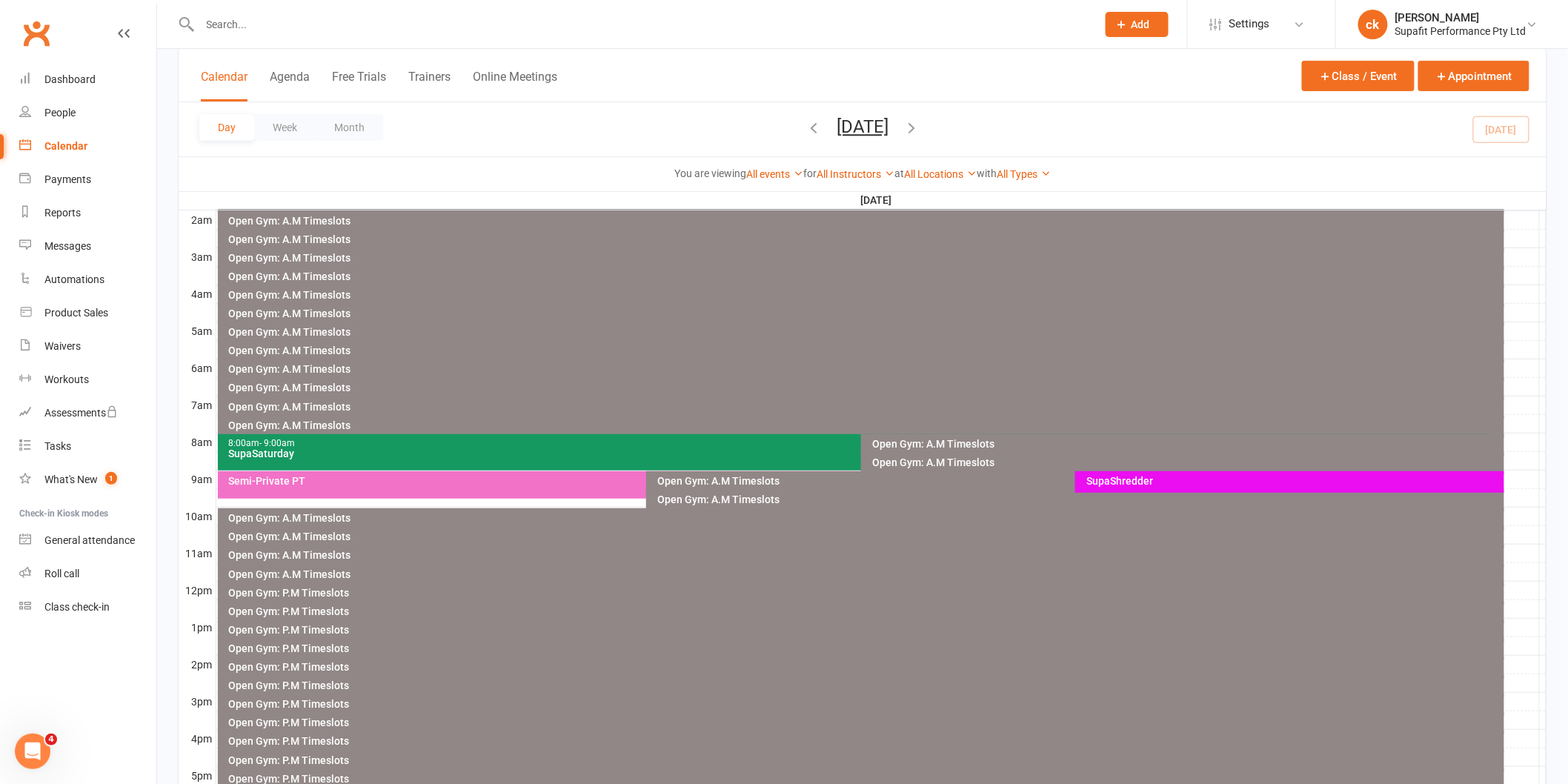
click at [716, 458] on div "8:00am - 9:00am SupaSaturday" at bounding box center [854, 452] width 1273 height 36
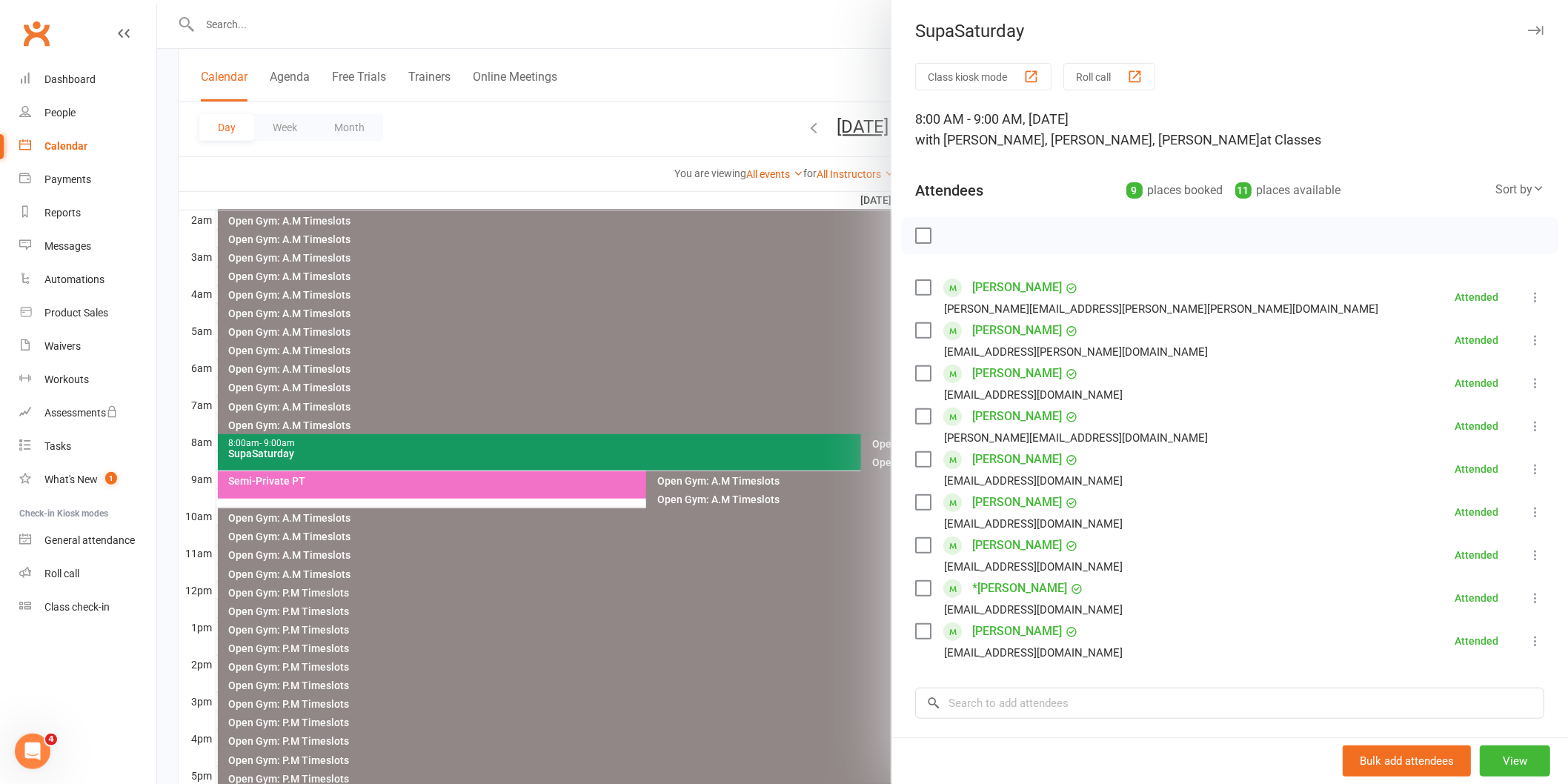
click at [799, 381] on div at bounding box center [863, 392] width 1411 height 784
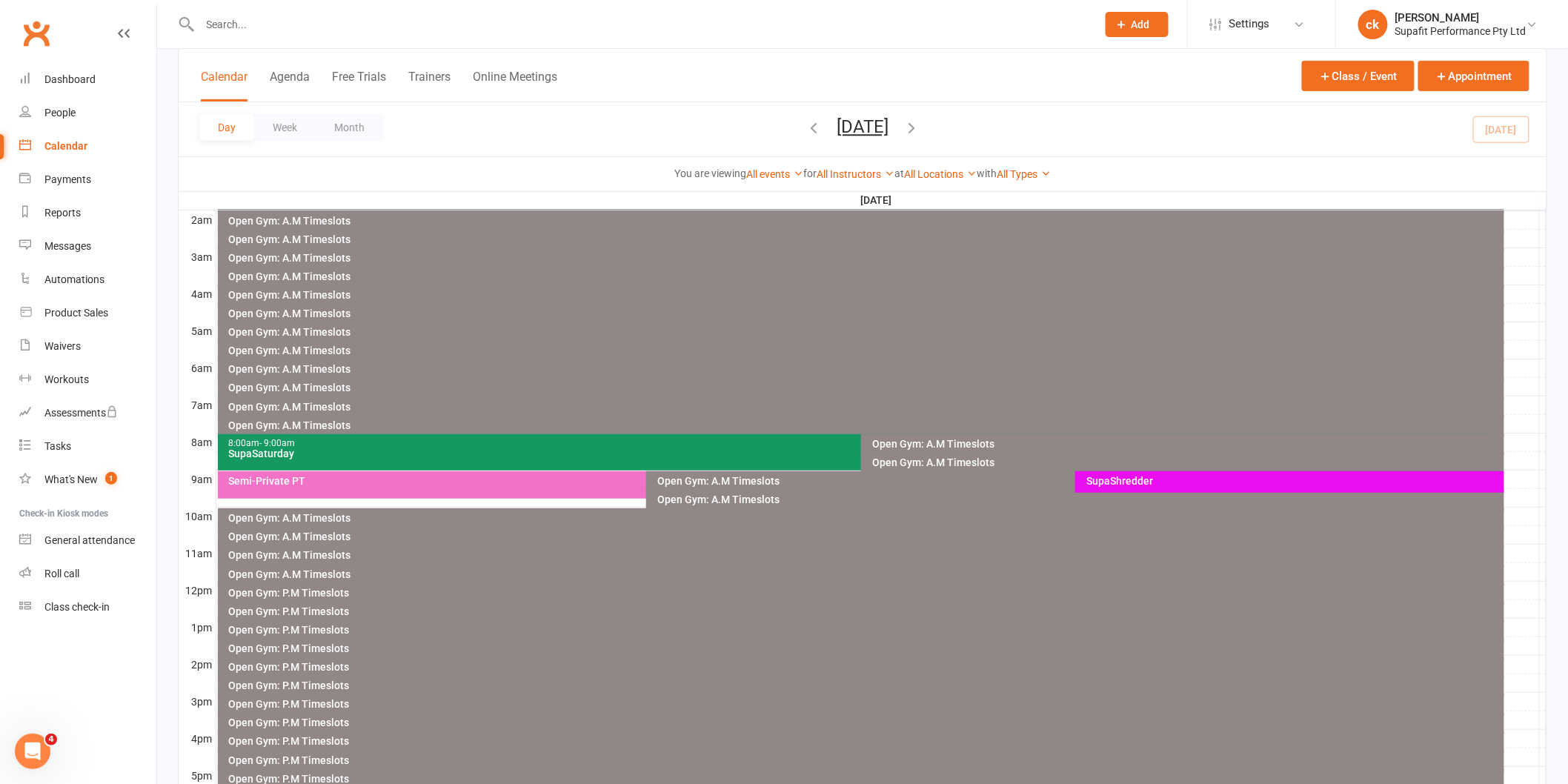
click at [543, 456] on div "SupaSaturday" at bounding box center [858, 452] width 1260 height 10
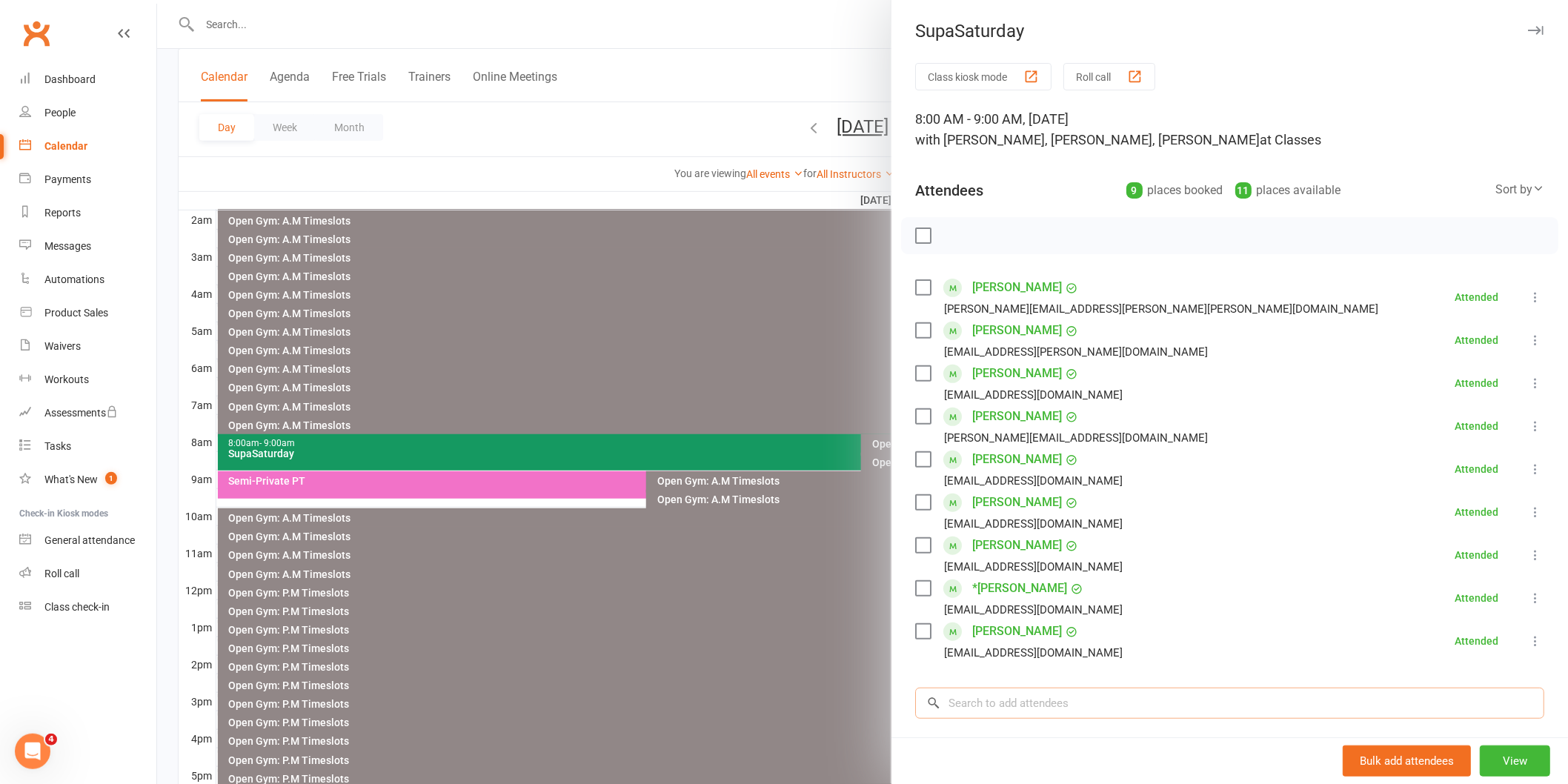
click at [1042, 702] on input "search" at bounding box center [1230, 703] width 629 height 31
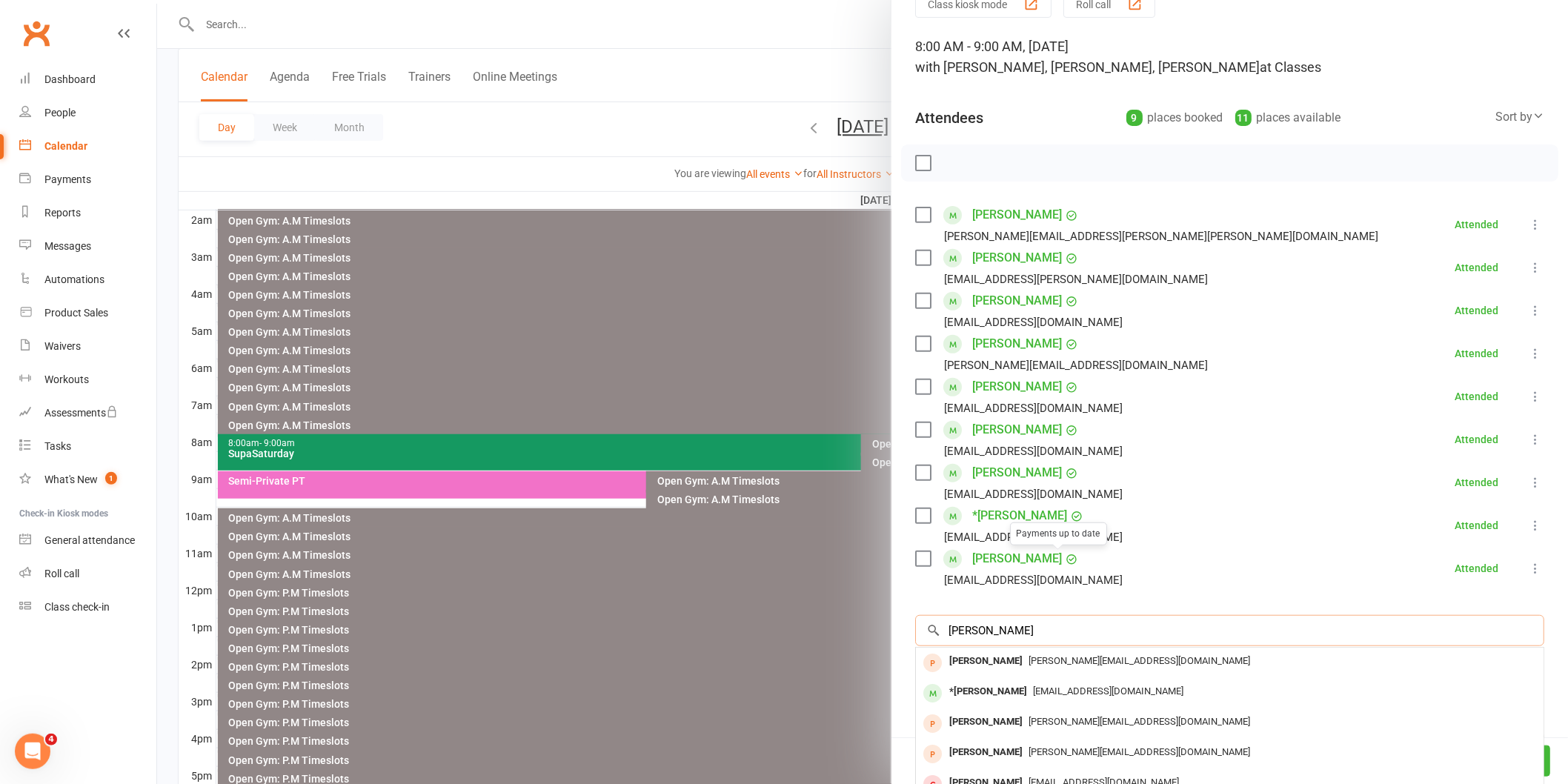
scroll to position [164, 0]
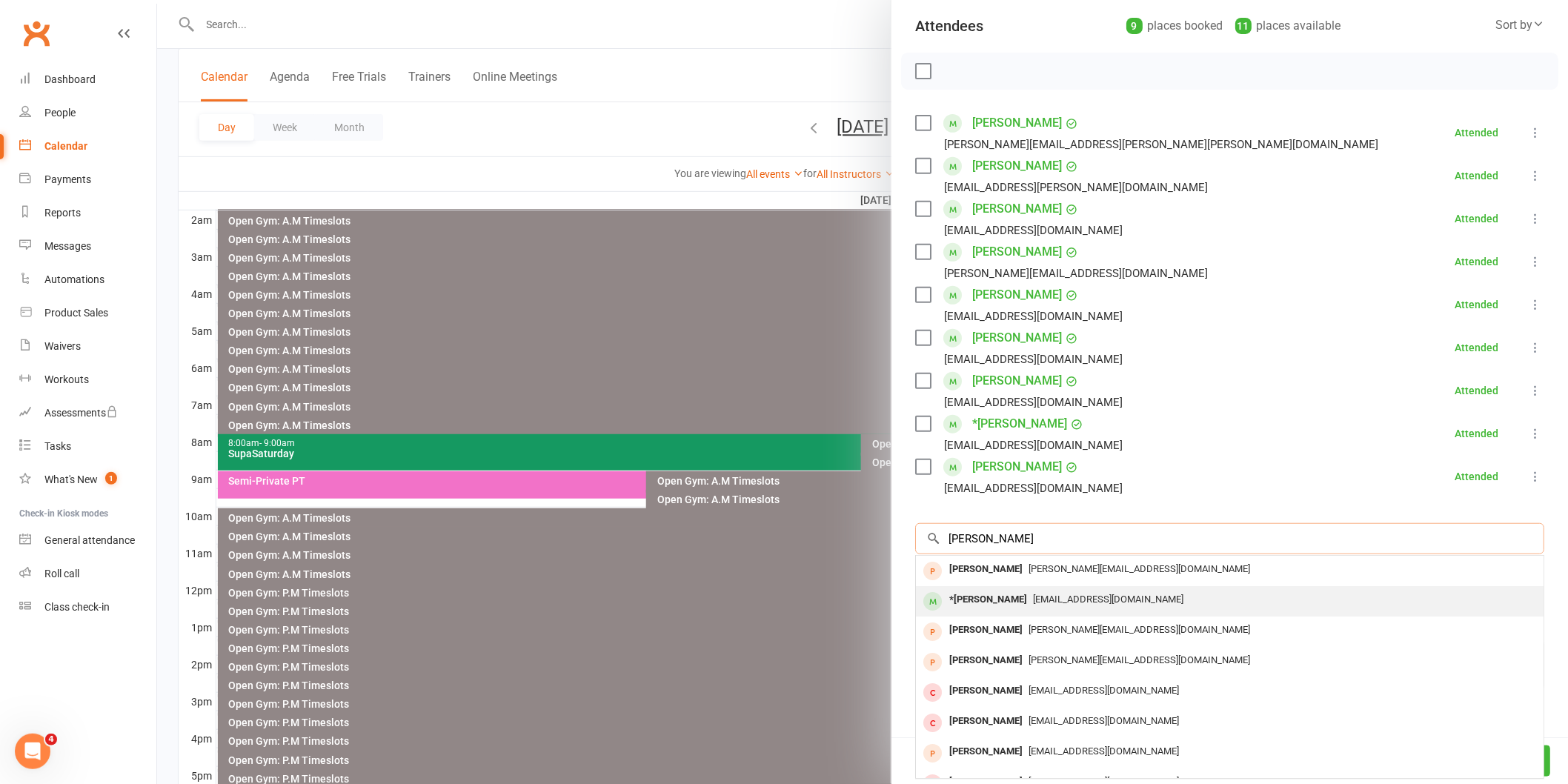
type input "[PERSON_NAME]"
click at [993, 595] on div "*[PERSON_NAME]" at bounding box center [988, 600] width 90 height 22
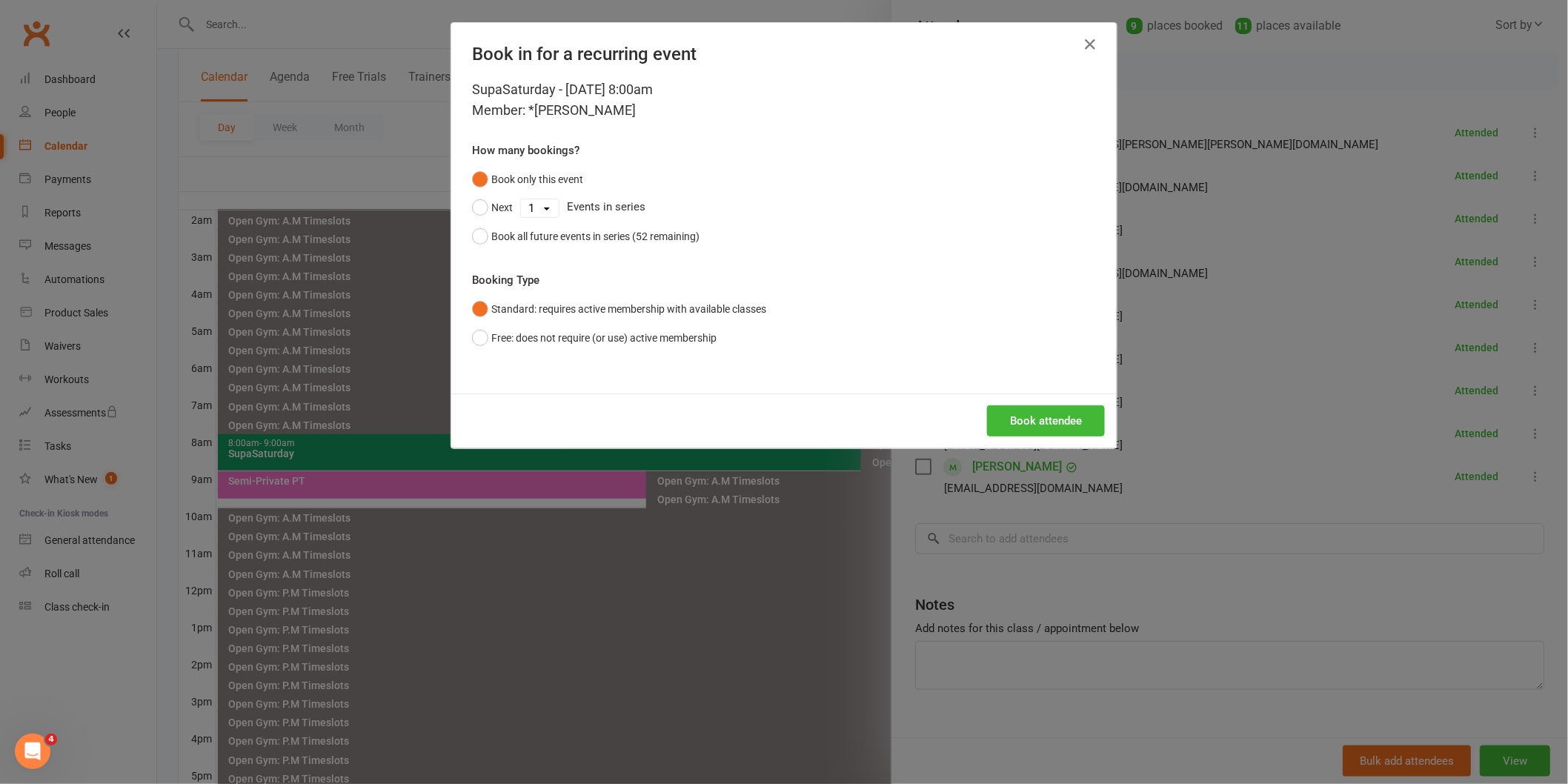
click at [1040, 401] on div "Book attendee" at bounding box center [784, 421] width 666 height 55
click at [1040, 420] on button "Book attendee" at bounding box center [1046, 421] width 118 height 31
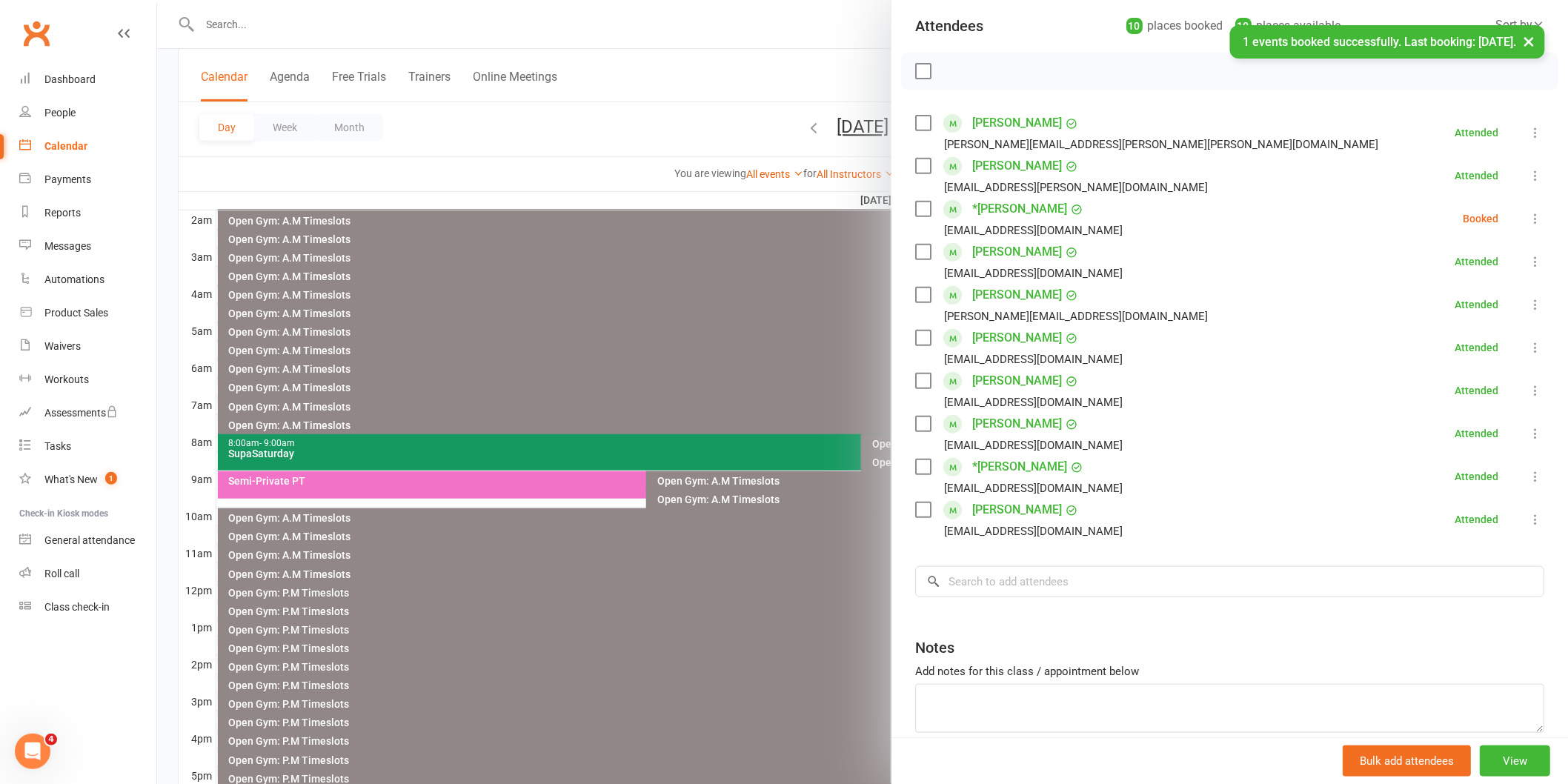
click at [917, 203] on label at bounding box center [922, 208] width 15 height 15
click at [955, 72] on icon "button" at bounding box center [956, 70] width 16 height 16
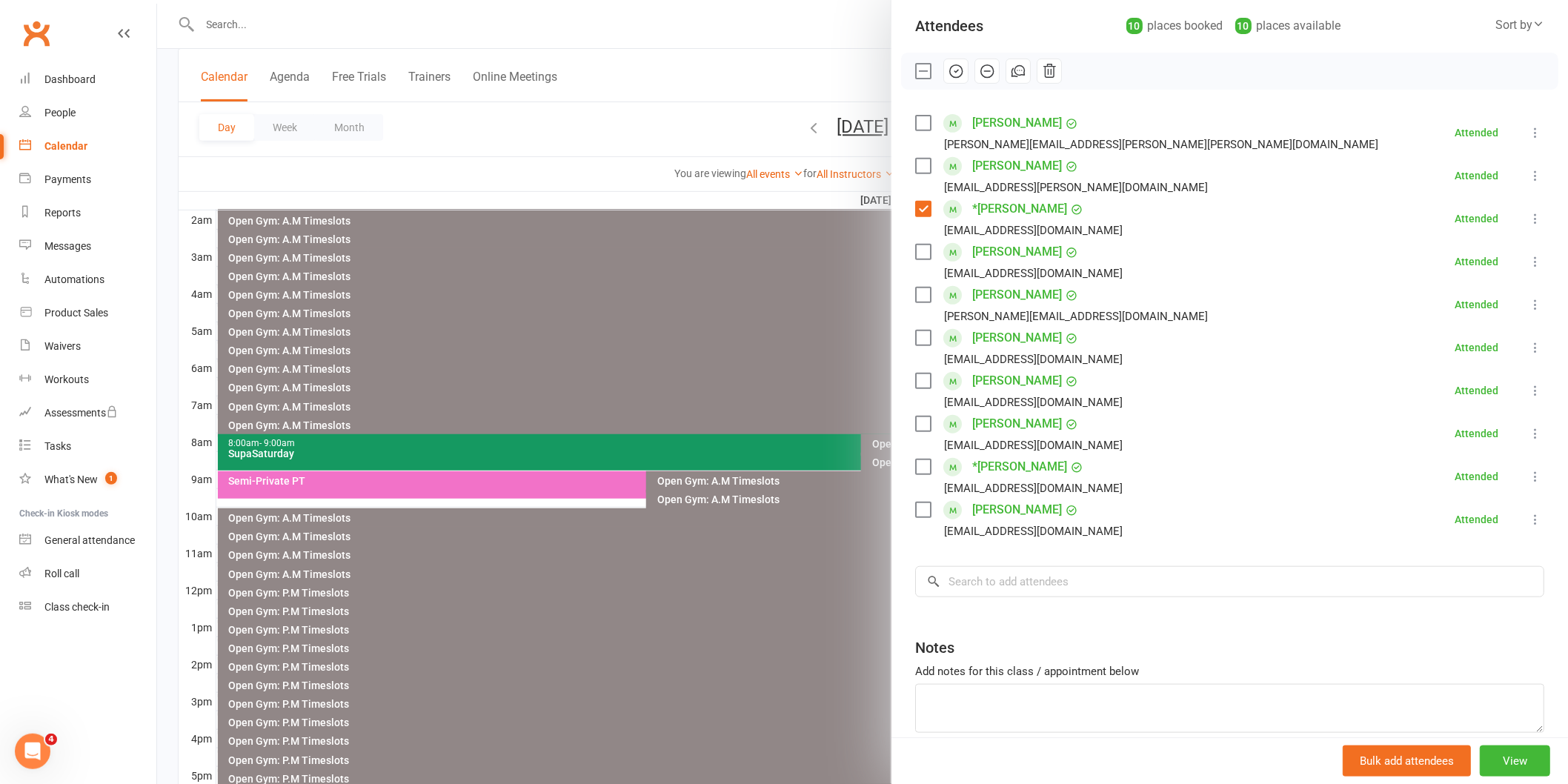
click at [777, 357] on div at bounding box center [863, 392] width 1411 height 784
